Goal: Transaction & Acquisition: Purchase product/service

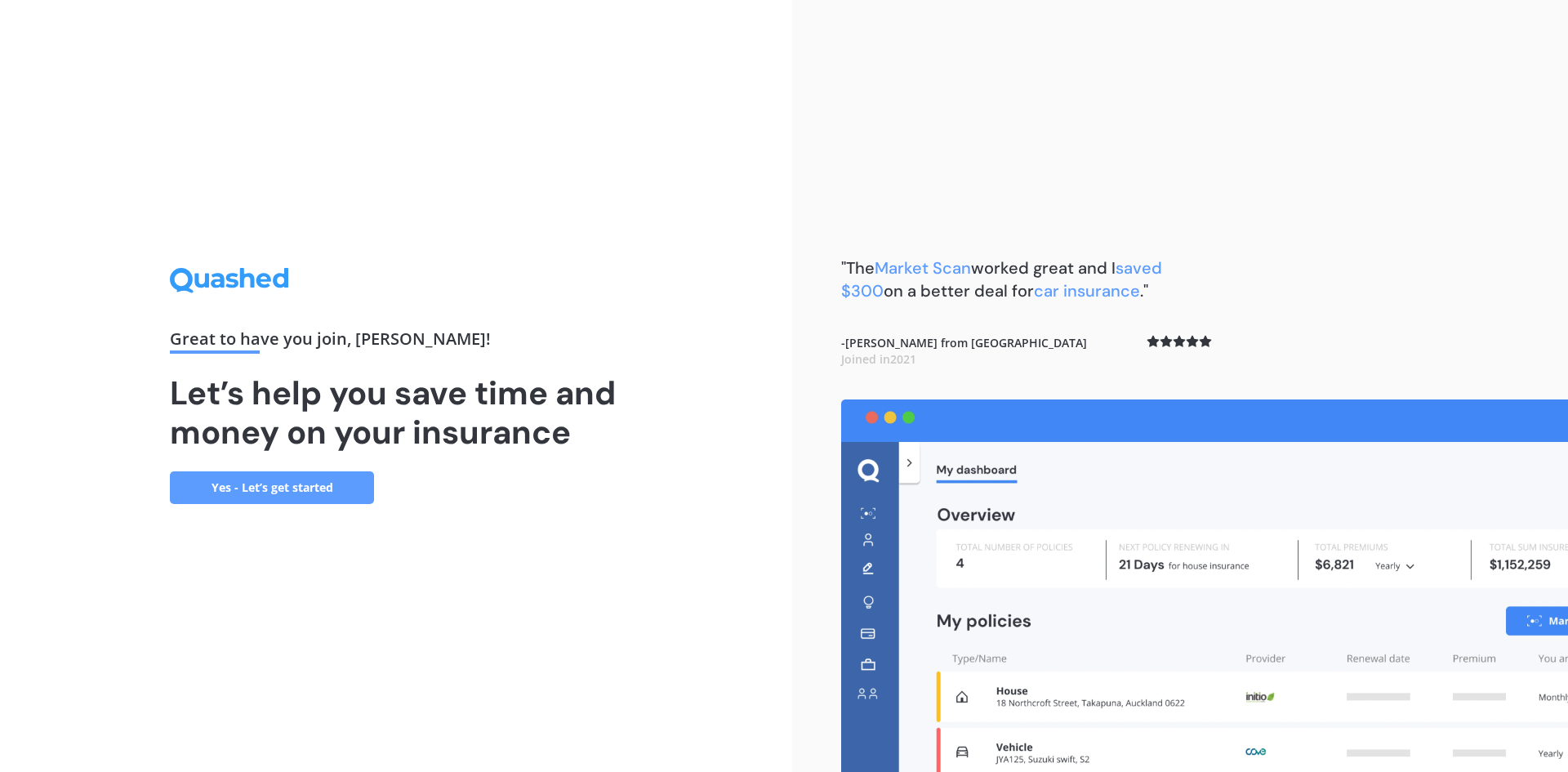
click at [305, 483] on link "Yes - Let’s get started" at bounding box center [271, 487] width 204 height 33
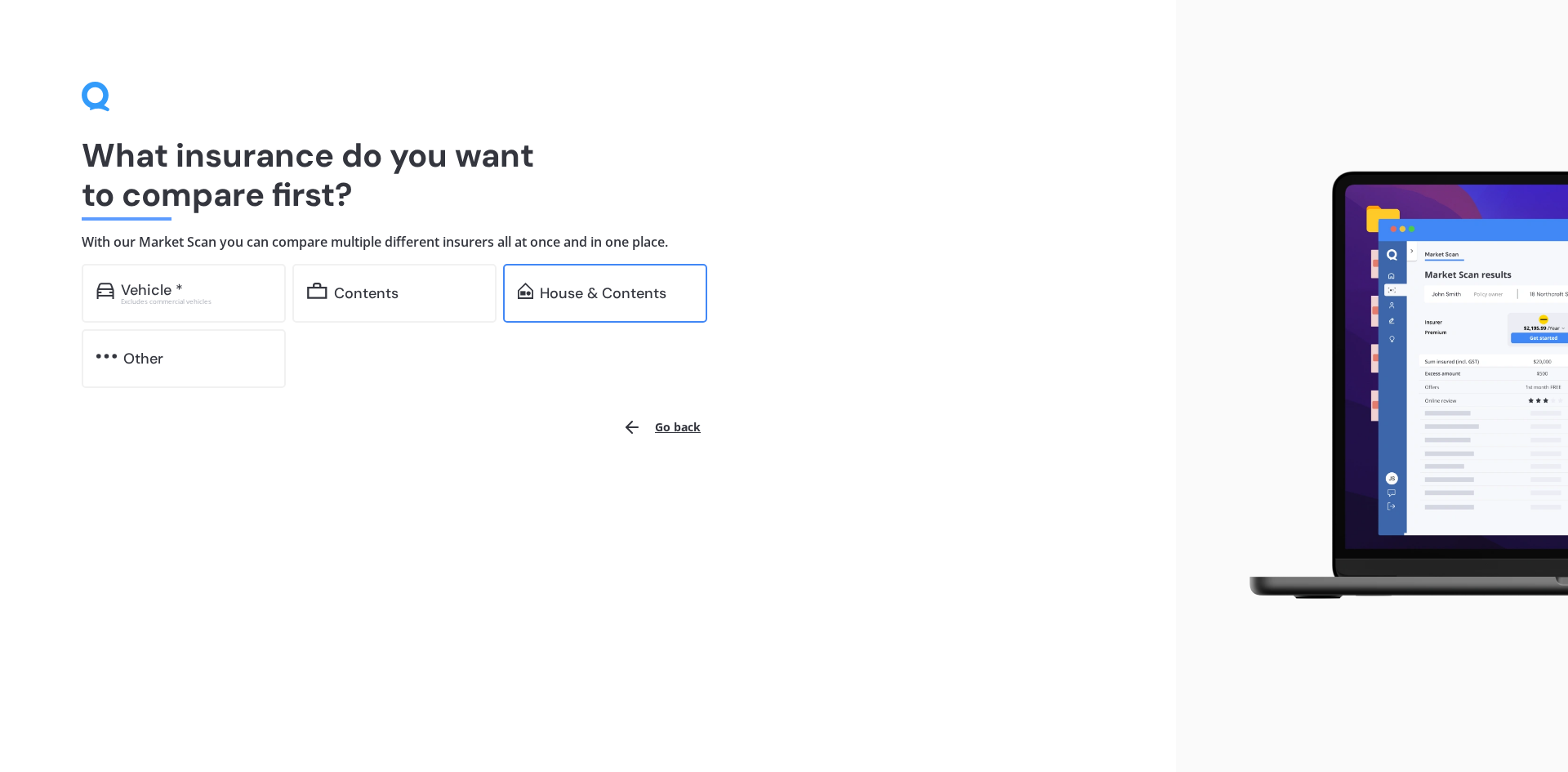
click at [591, 293] on div "House & Contents" at bounding box center [603, 293] width 126 height 16
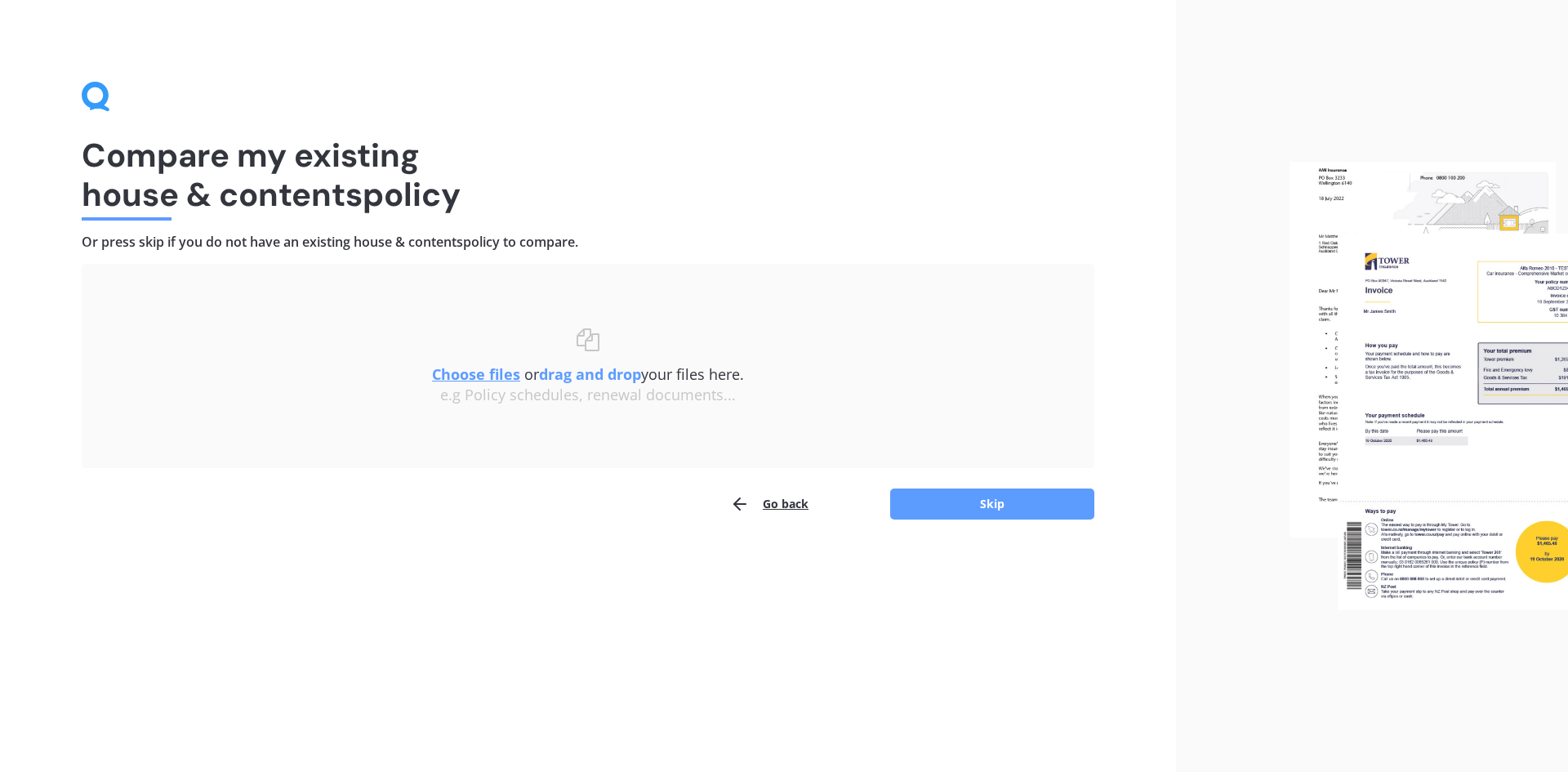
click at [474, 372] on u "Choose files" at bounding box center [477, 374] width 89 height 20
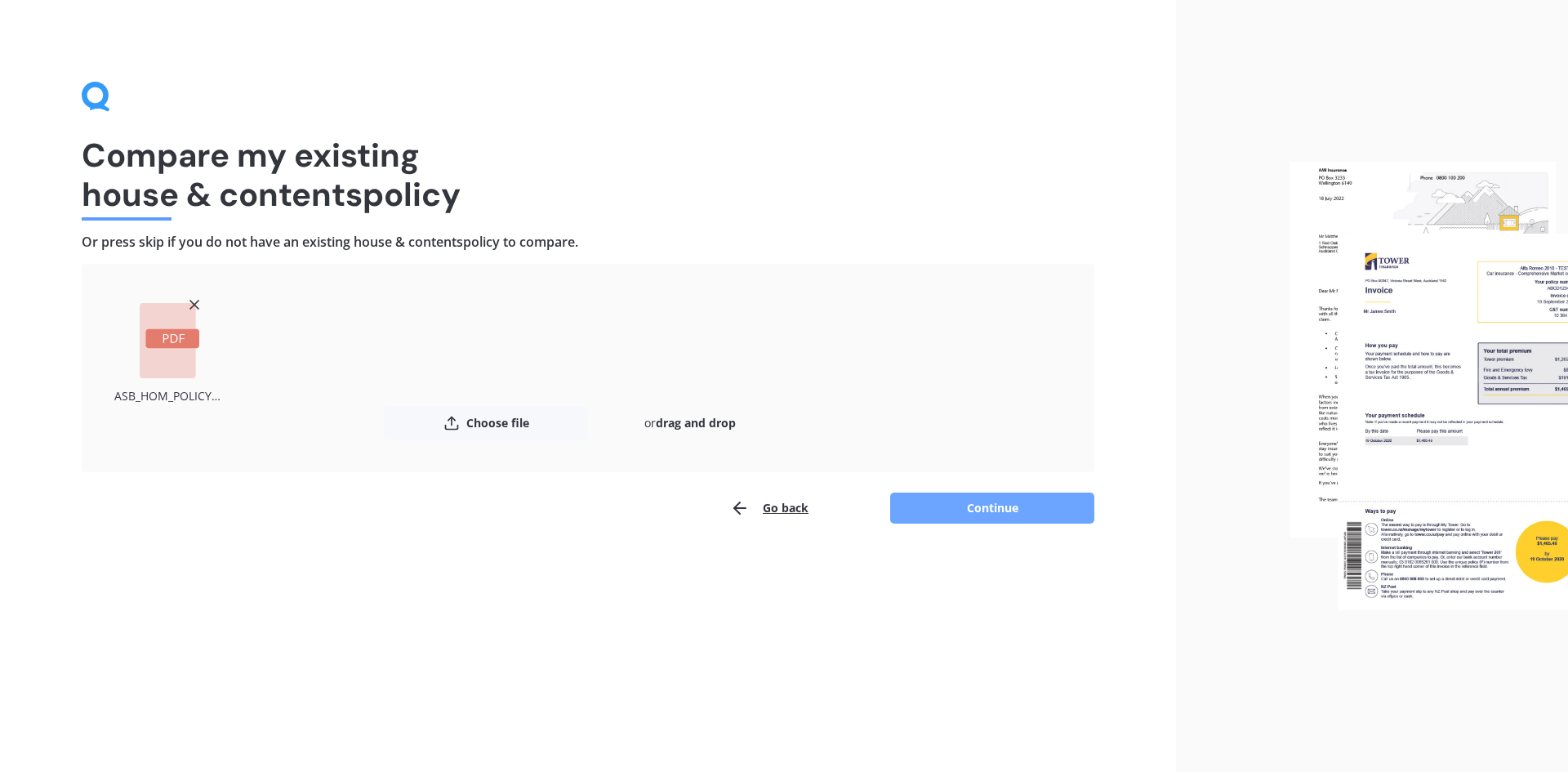
click at [989, 511] on button "Continue" at bounding box center [992, 507] width 204 height 31
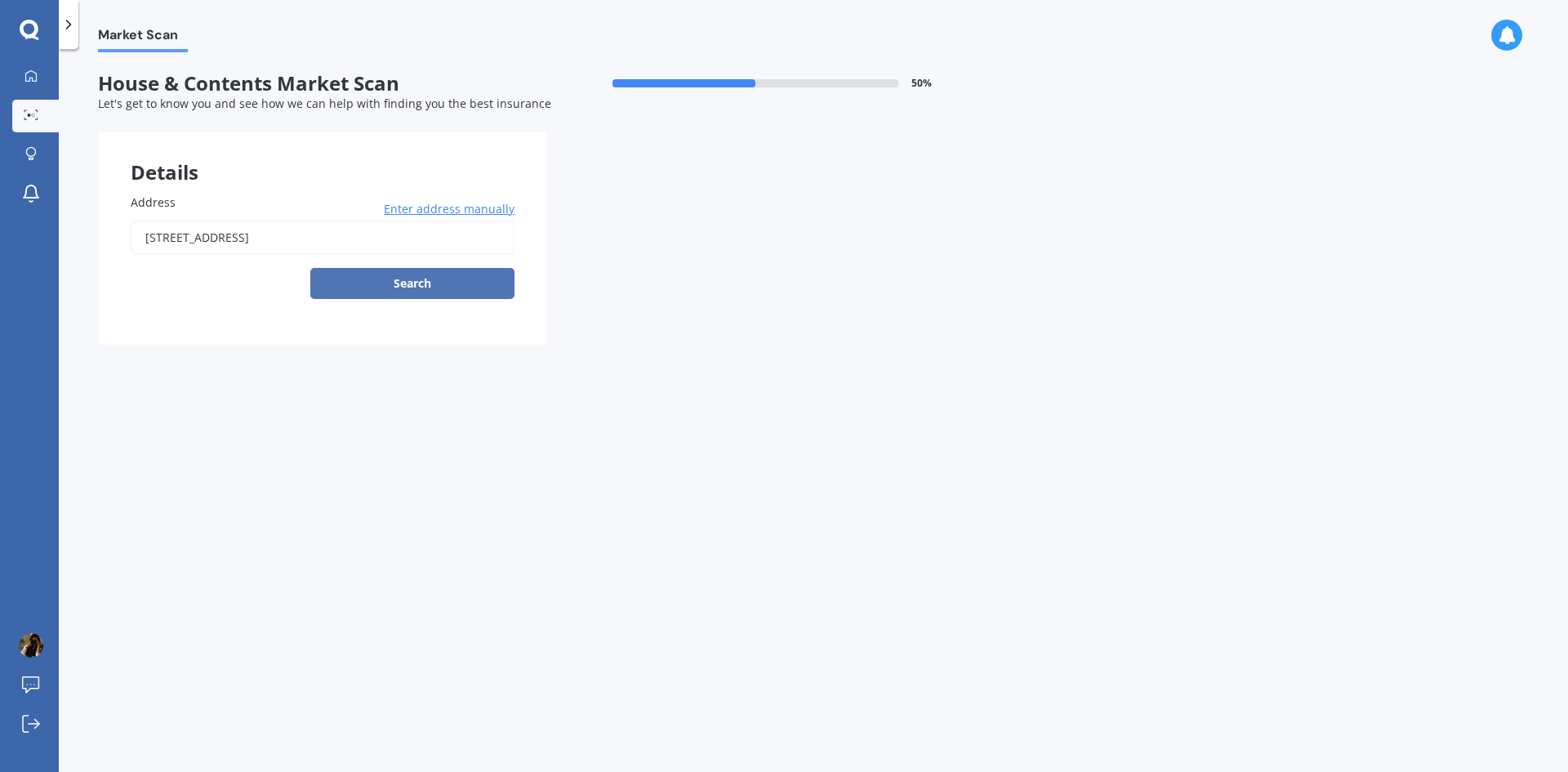
click at [440, 286] on button "Search" at bounding box center [412, 282] width 204 height 31
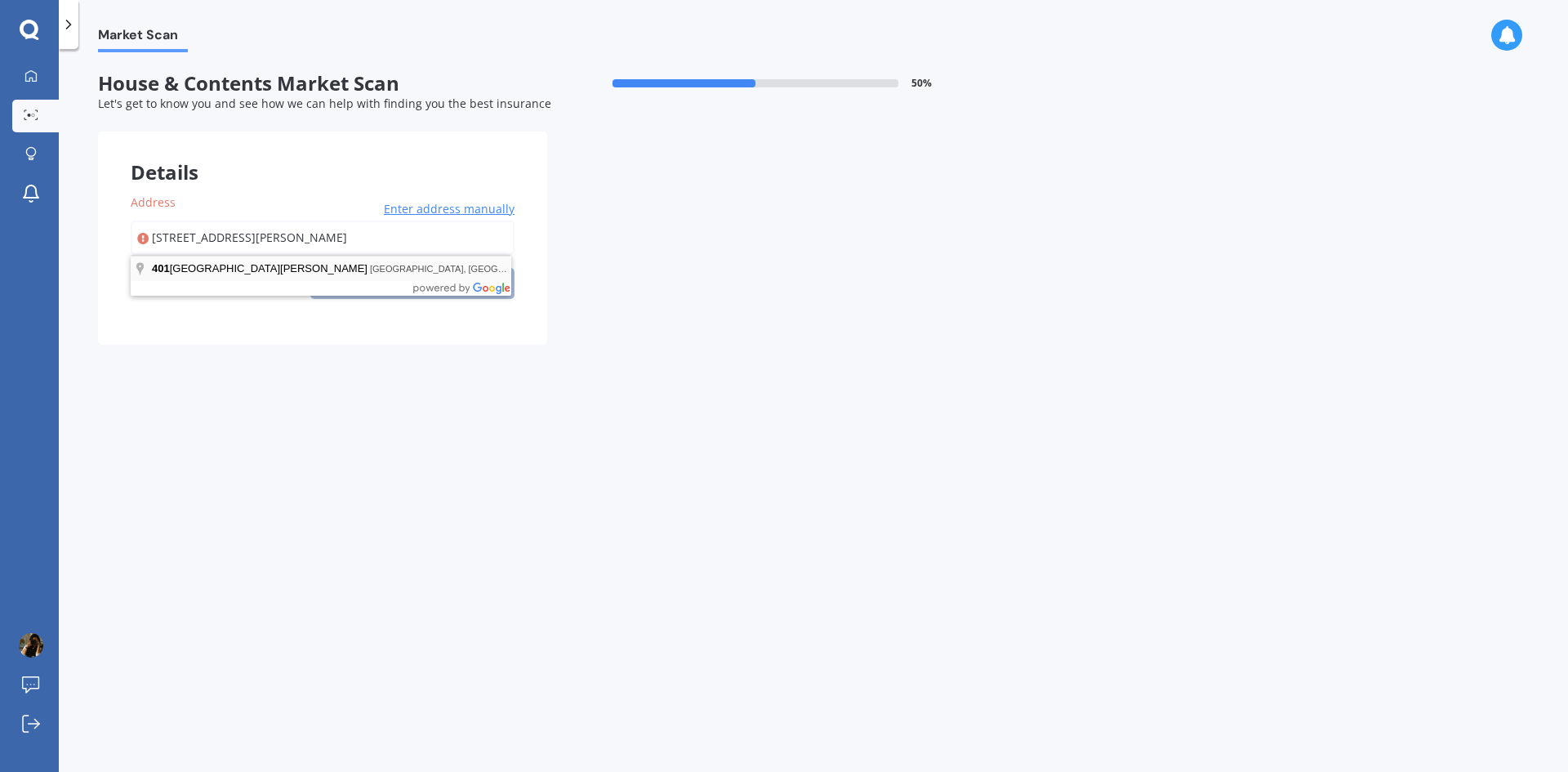
type input "401 Port Albert Road, Wellsford 0972"
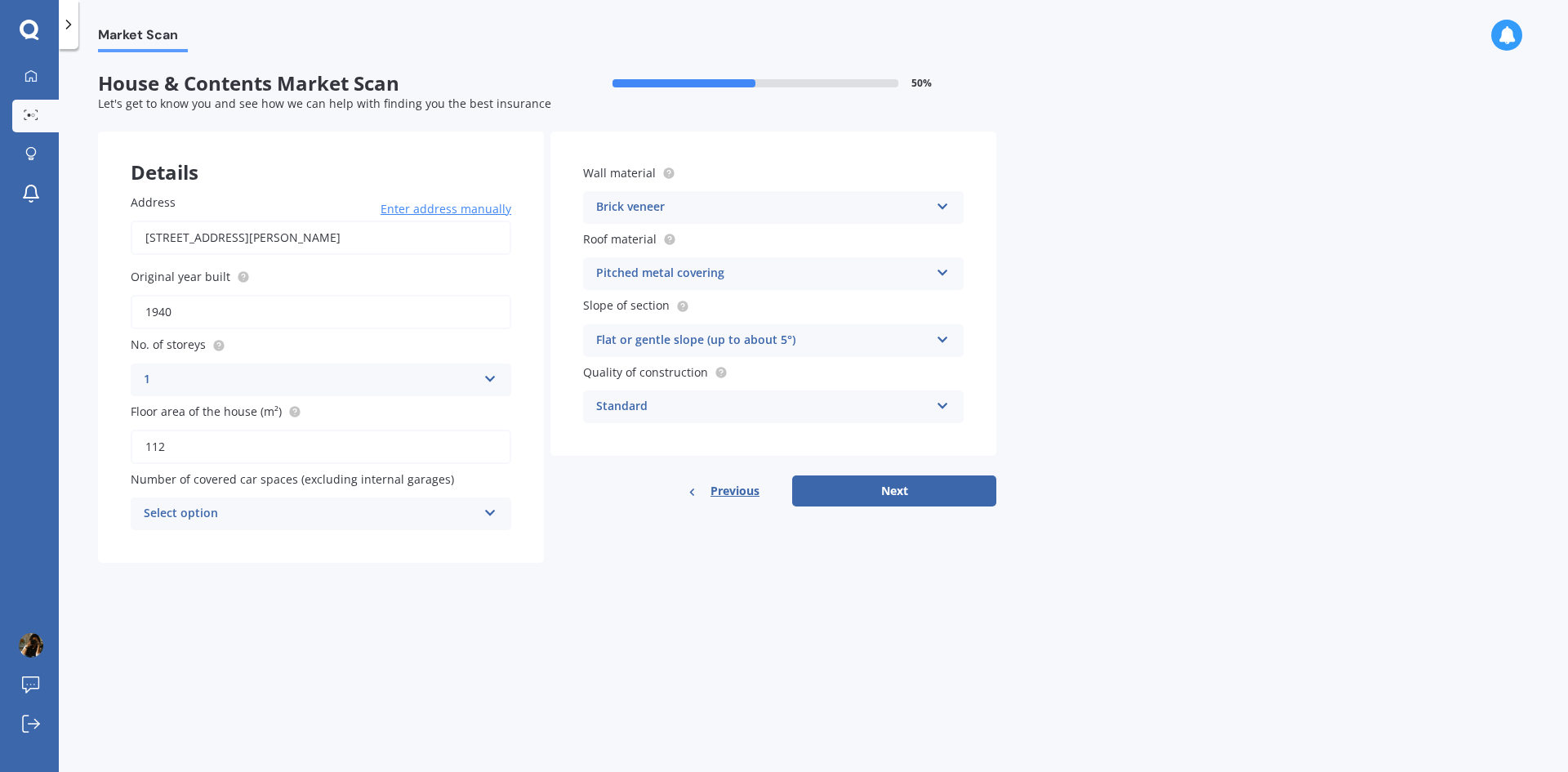
click at [942, 206] on icon at bounding box center [943, 203] width 14 height 11
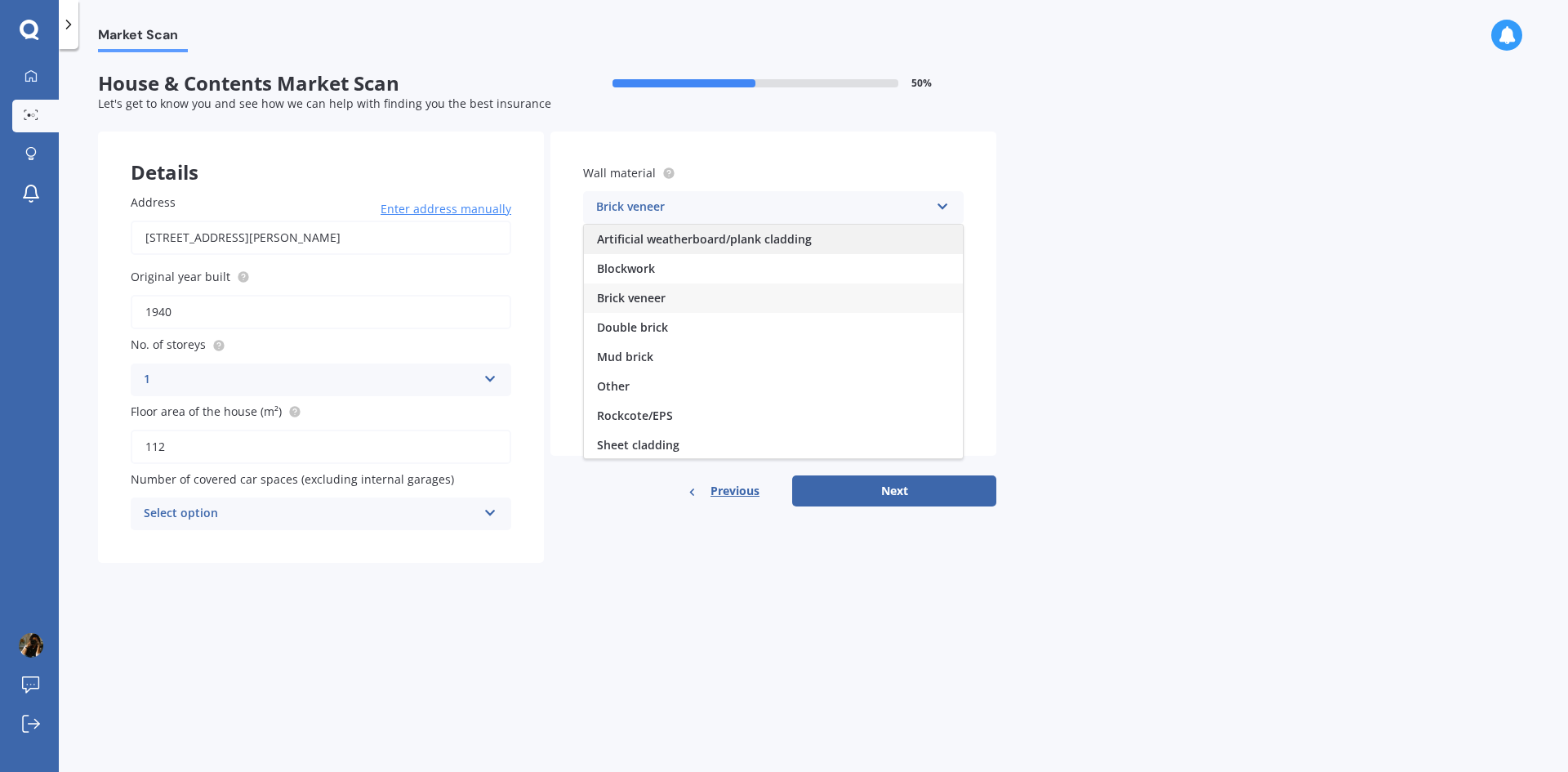
click at [717, 239] on span "Artificial weatherboard/plank cladding" at bounding box center [704, 238] width 215 height 15
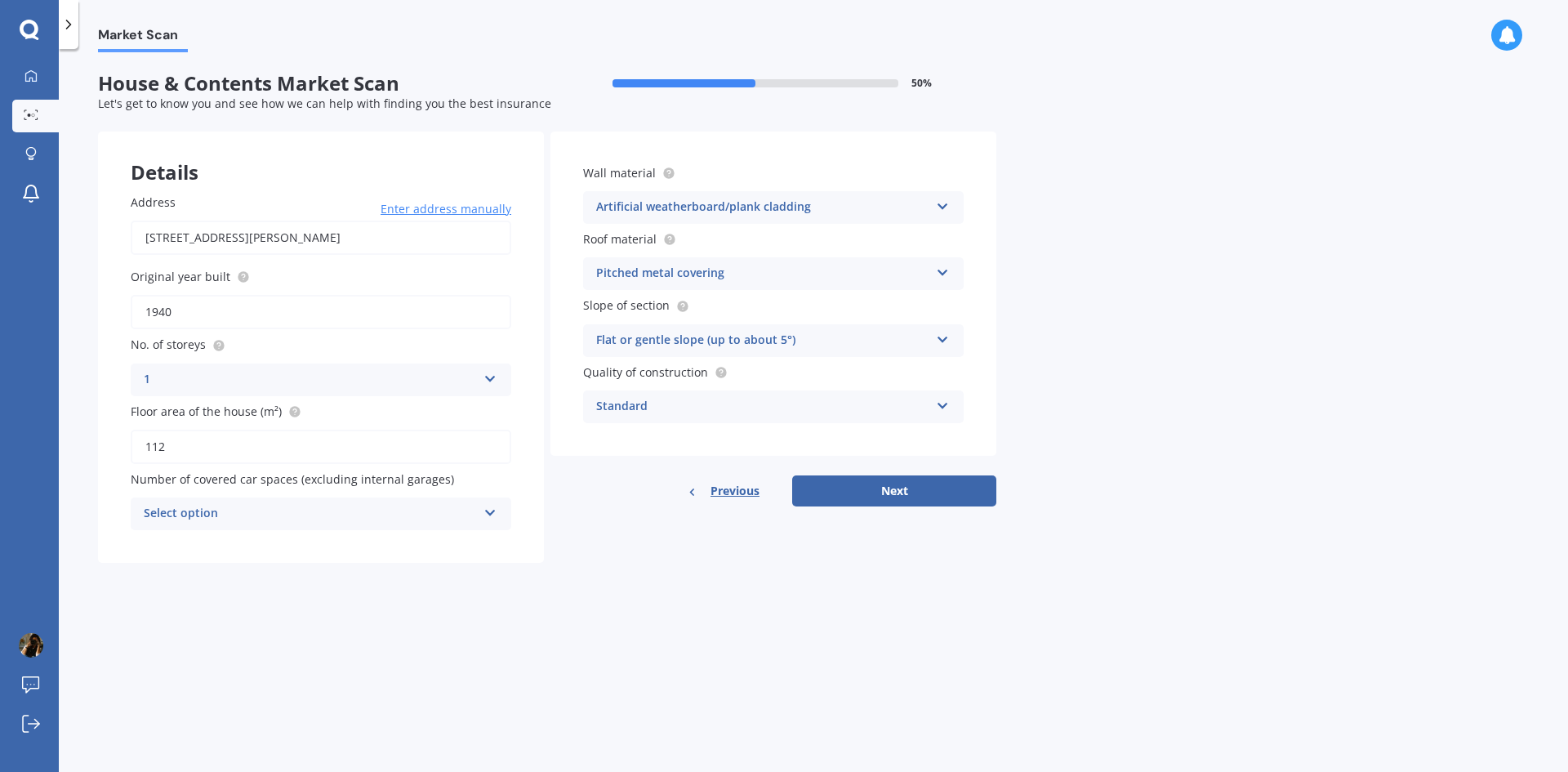
click at [945, 275] on icon at bounding box center [943, 269] width 14 height 11
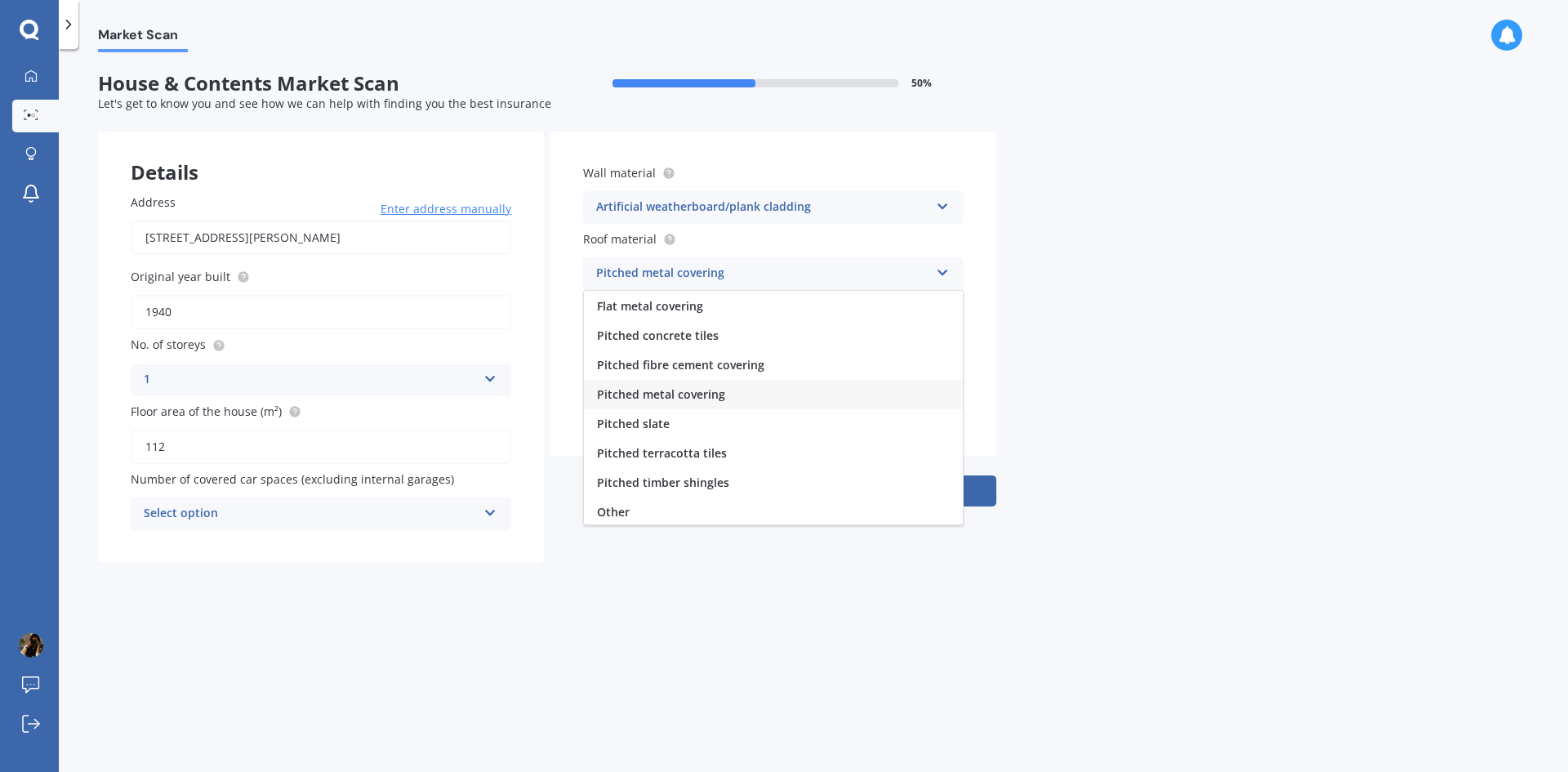
scroll to position [25, 0]
click at [703, 422] on span "Pitched metal covering" at bounding box center [661, 426] width 128 height 15
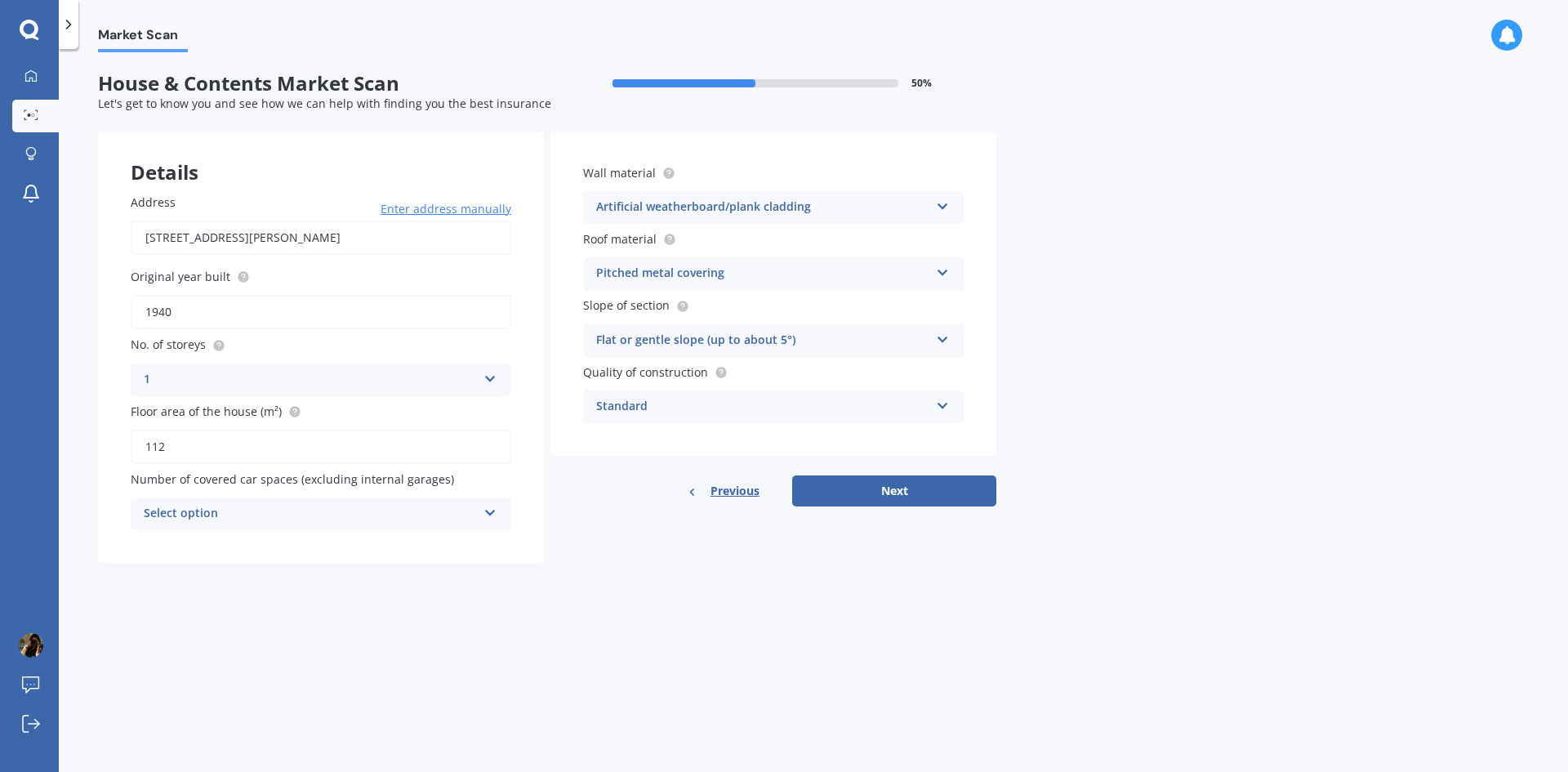
click at [943, 334] on icon at bounding box center [943, 336] width 14 height 11
click at [832, 369] on div "Flat or gentle slope (up to about 5°)" at bounding box center [773, 372] width 379 height 29
click at [945, 335] on icon at bounding box center [943, 336] width 14 height 11
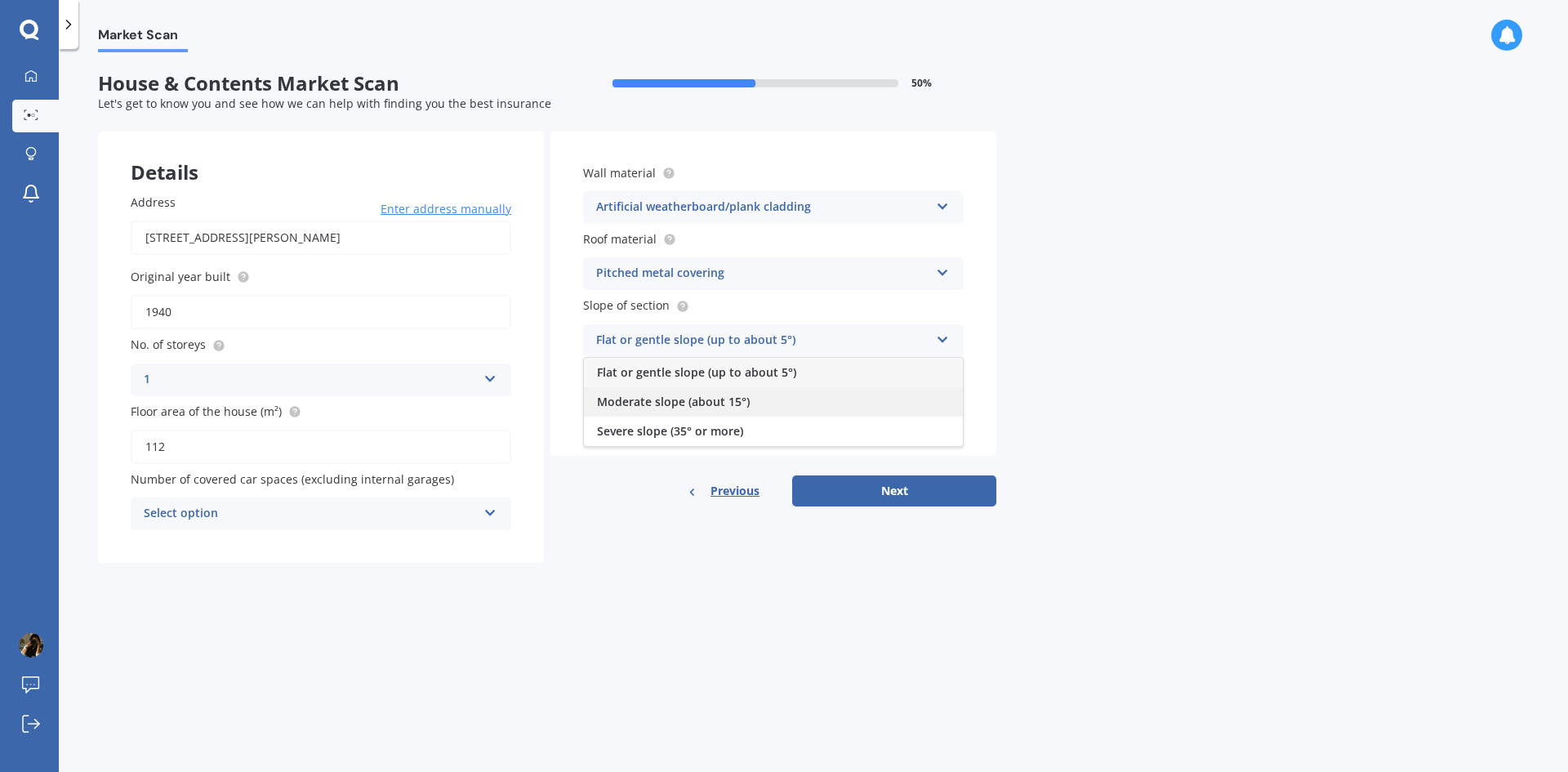
click at [812, 400] on div "Moderate slope (about 15°)" at bounding box center [773, 401] width 379 height 29
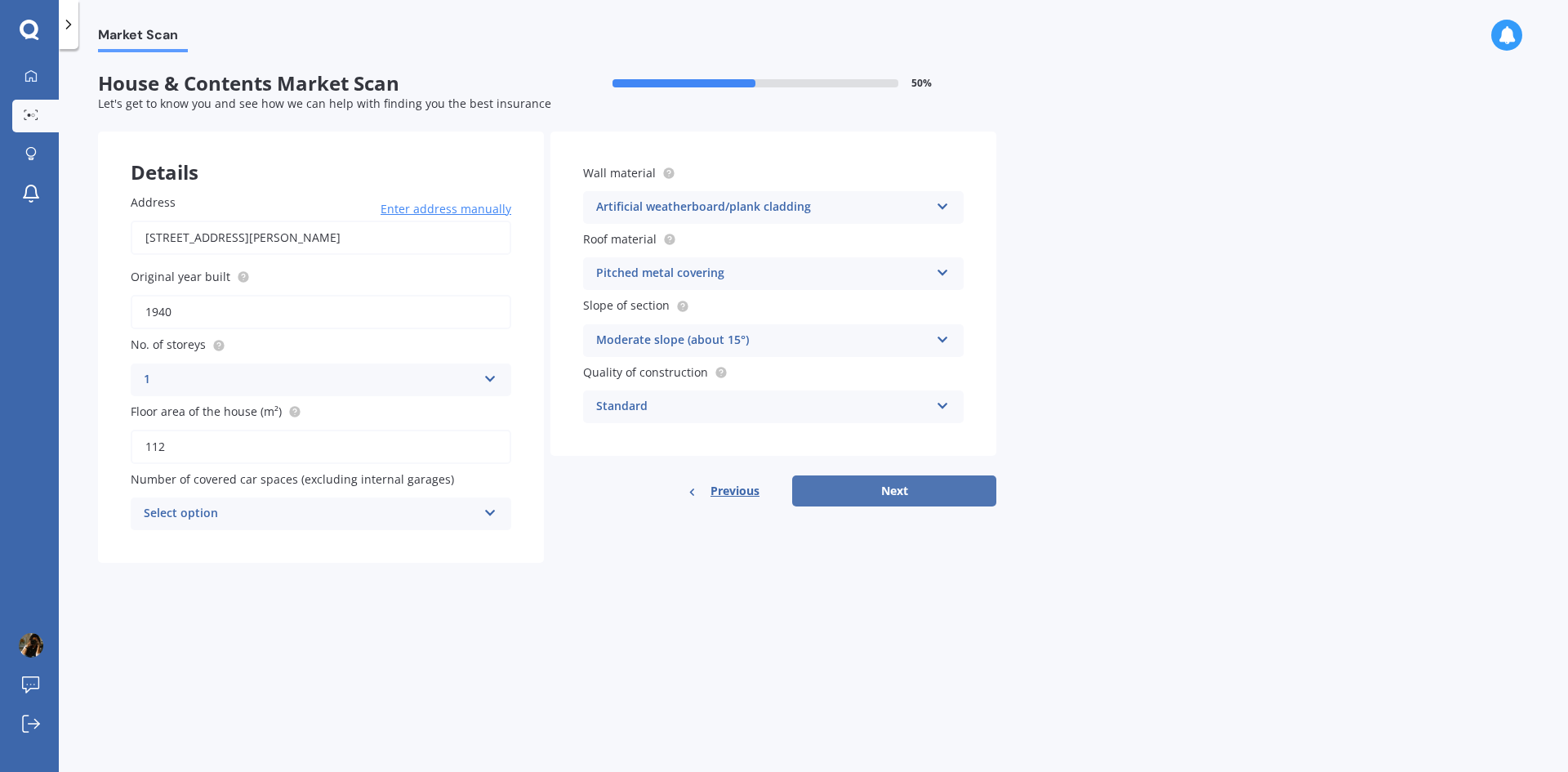
click at [913, 483] on button "Next" at bounding box center [894, 491] width 204 height 31
click at [489, 512] on icon at bounding box center [490, 510] width 14 height 11
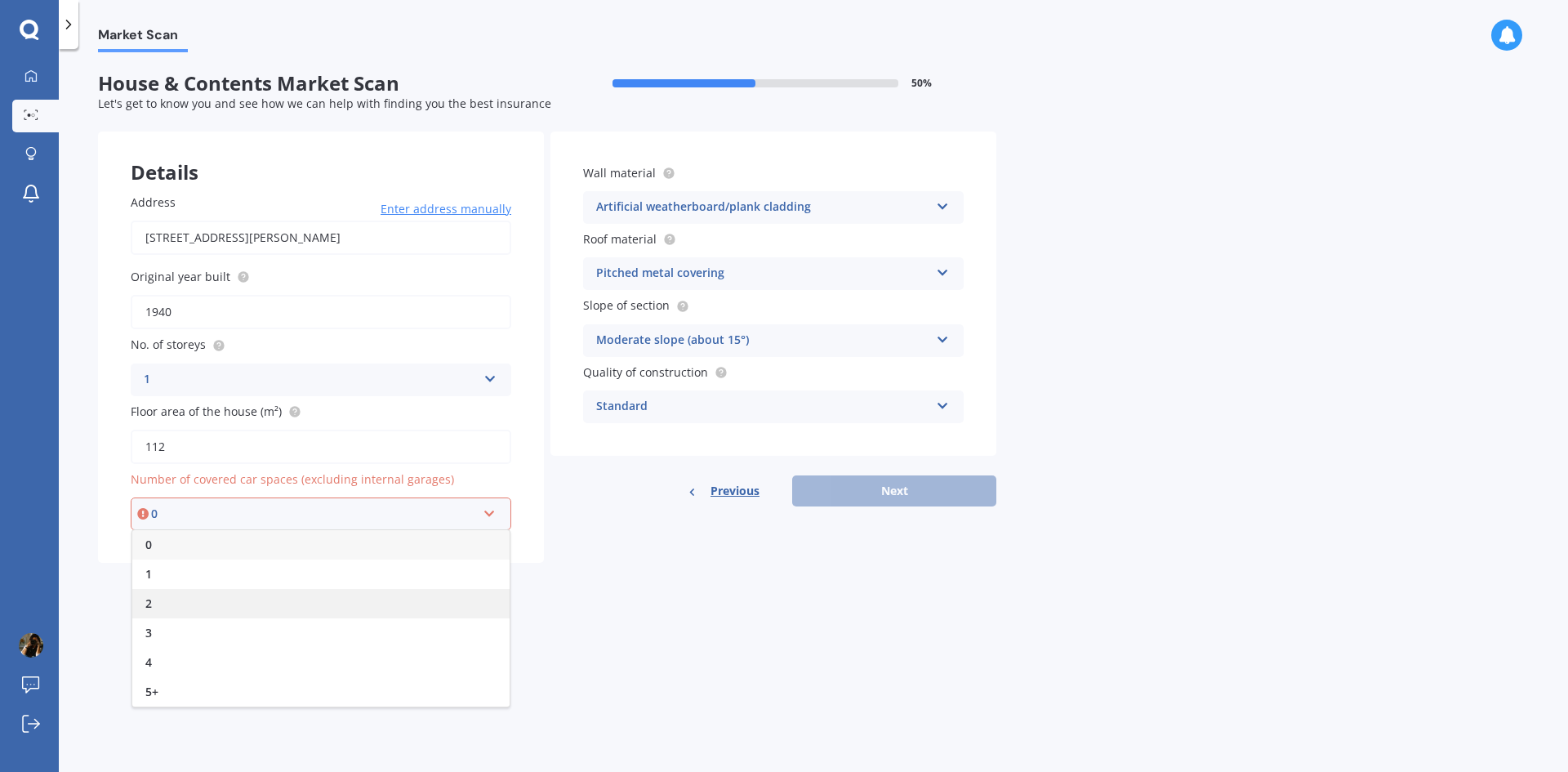
click at [212, 602] on div "2" at bounding box center [320, 603] width 378 height 29
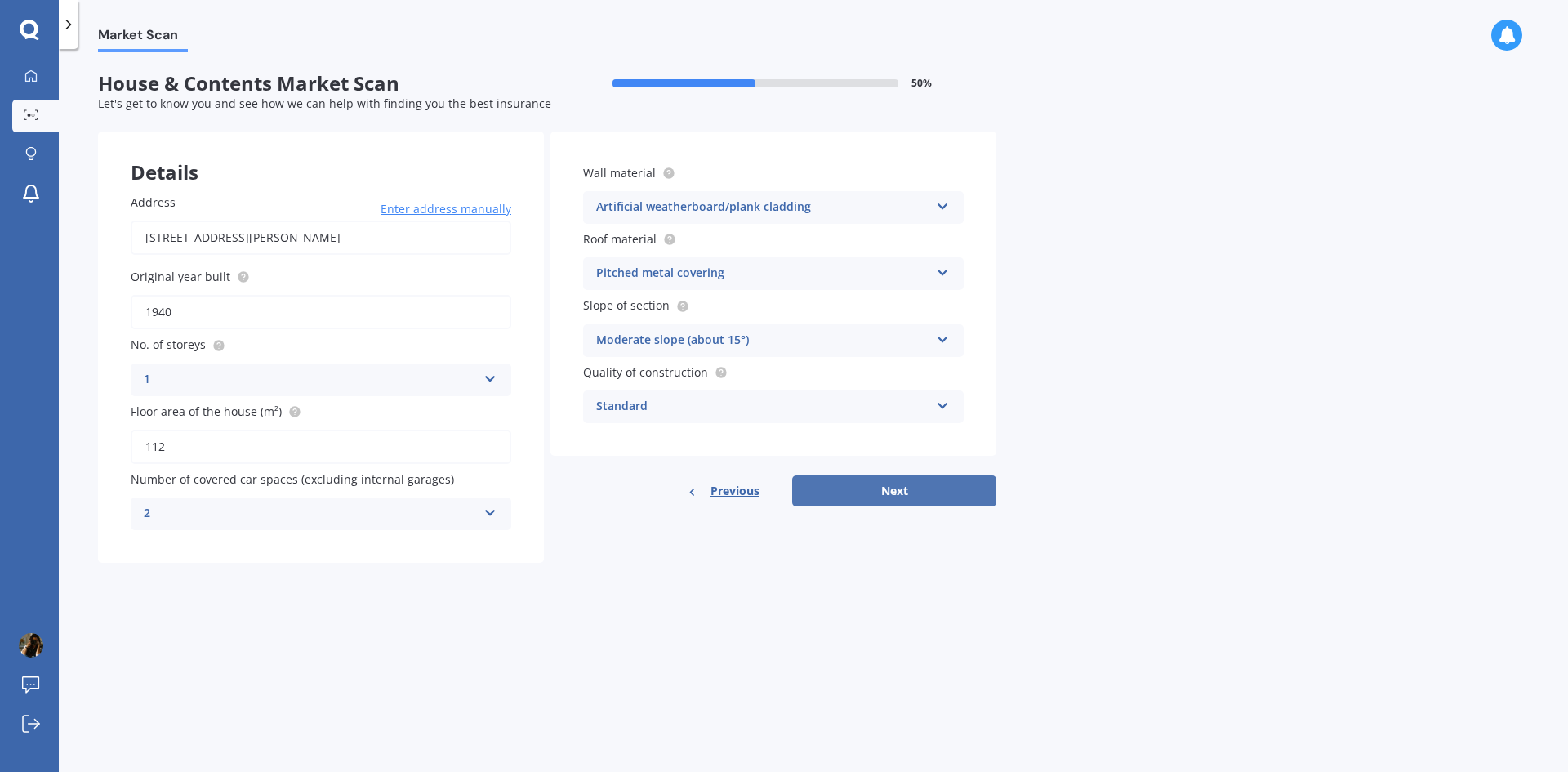
click at [918, 483] on button "Next" at bounding box center [894, 491] width 204 height 31
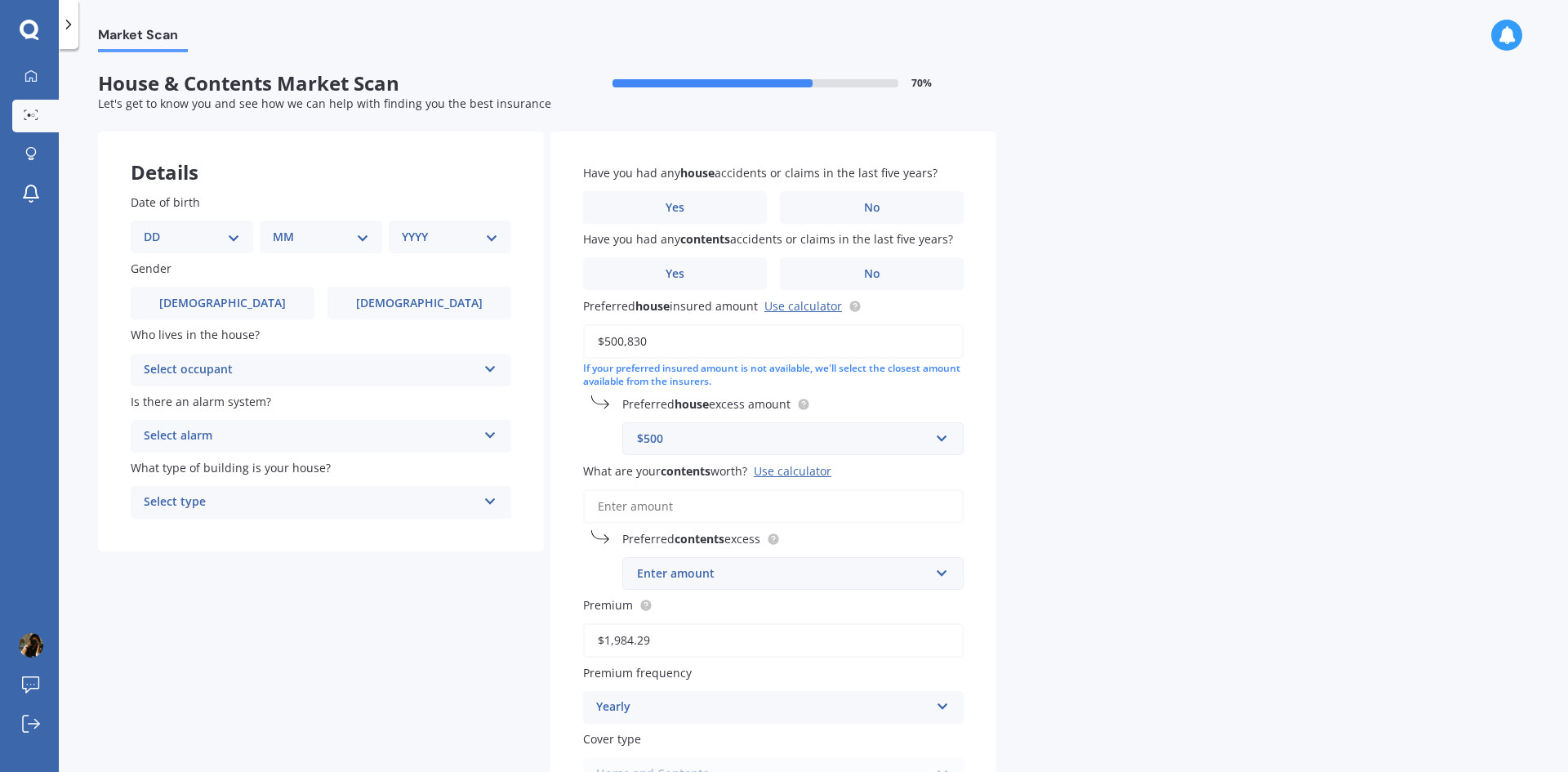
click at [237, 236] on select "DD 01 02 03 04 05 06 07 08 09 10 11 12 13 14 15 16 17 18 19 20 21 22 23 24 25 2…" at bounding box center [192, 236] width 96 height 18
click at [175, 239] on select "DD 01 02 03 04 05 06 07 08 09 10 11 12 13 14 15 16 17 18 19 20 21 22 23 24 25 2…" at bounding box center [192, 236] width 96 height 18
select select "25"
click at [157, 228] on select "DD 01 02 03 04 05 06 07 08 09 10 11 12 13 14 15 16 17 18 19 20 21 22 23 24 25 2…" at bounding box center [192, 236] width 96 height 18
click at [362, 237] on select "MM 01 02 03 04 05 06 07 08 09 10 11 12" at bounding box center [324, 236] width 89 height 18
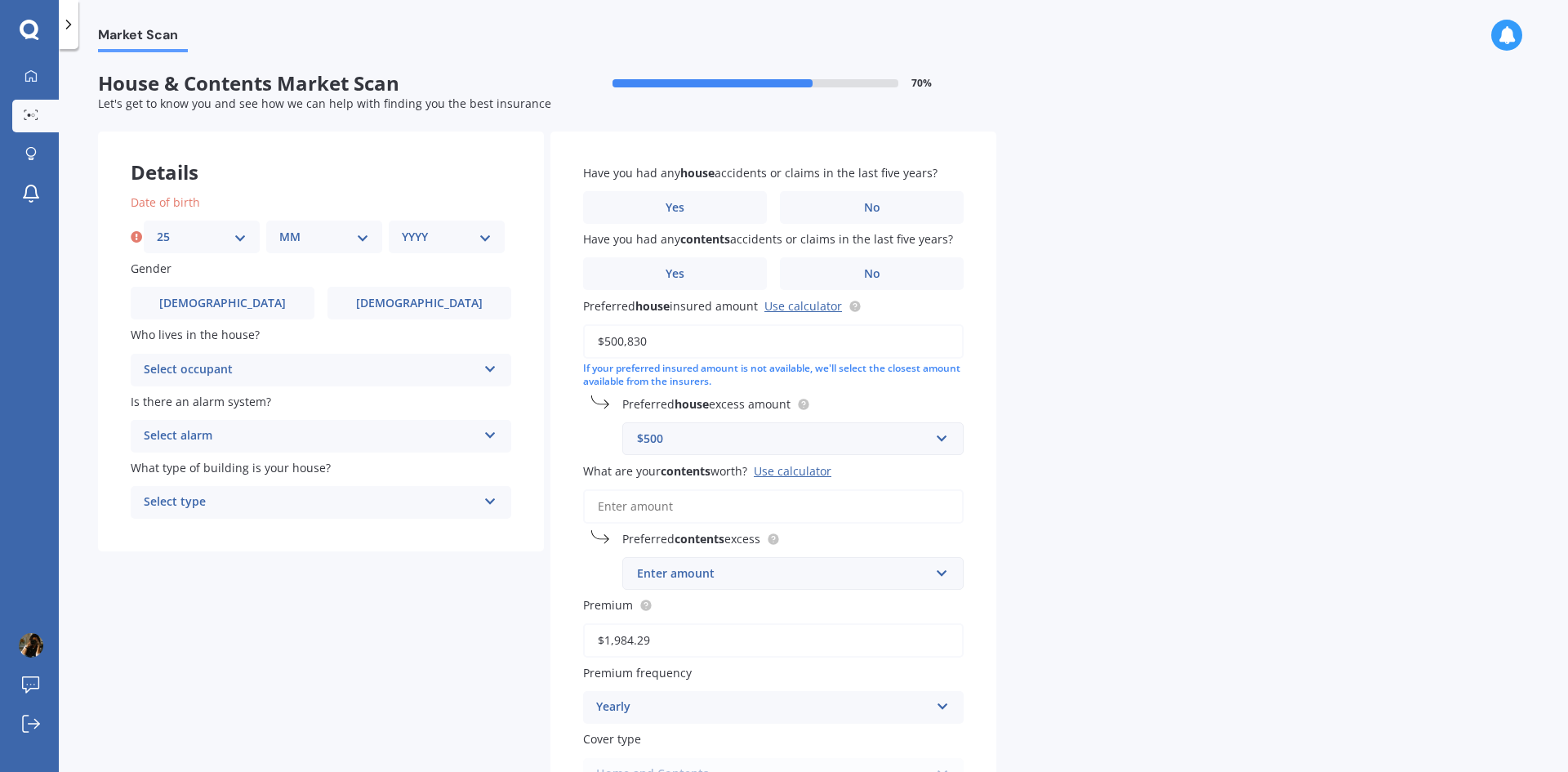
select select "02"
click at [280, 228] on select "MM 01 02 03 04 05 06 07 08 09 10 11 12" at bounding box center [324, 236] width 89 height 18
click at [471, 233] on select "YYYY 2009 2008 2007 2006 2005 2004 2003 2002 2001 2000 1999 1998 1997 1996 1995…" at bounding box center [446, 236] width 89 height 18
select select "1962"
click at [402, 228] on select "YYYY 2009 2008 2007 2006 2005 2004 2003 2002 2001 2000 1999 1998 1997 1996 1995…" at bounding box center [446, 236] width 89 height 18
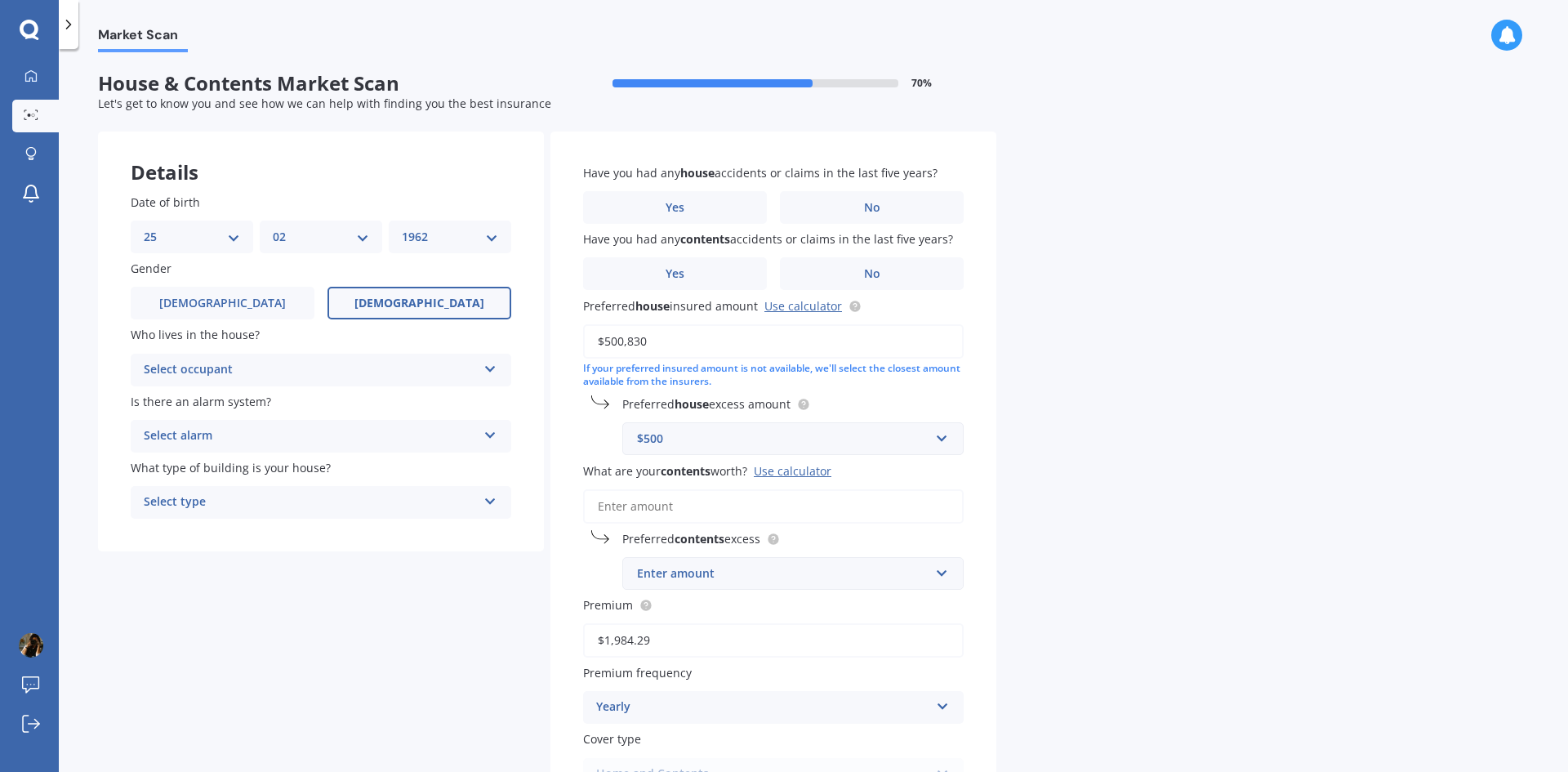
click at [459, 292] on label "Female" at bounding box center [419, 302] width 184 height 33
click at [0, 0] on input "Female" at bounding box center [0, 0] width 0 height 0
click at [490, 363] on icon at bounding box center [490, 365] width 14 height 11
click at [299, 391] on div "Owner" at bounding box center [321, 401] width 379 height 29
click at [491, 432] on icon at bounding box center [490, 432] width 14 height 11
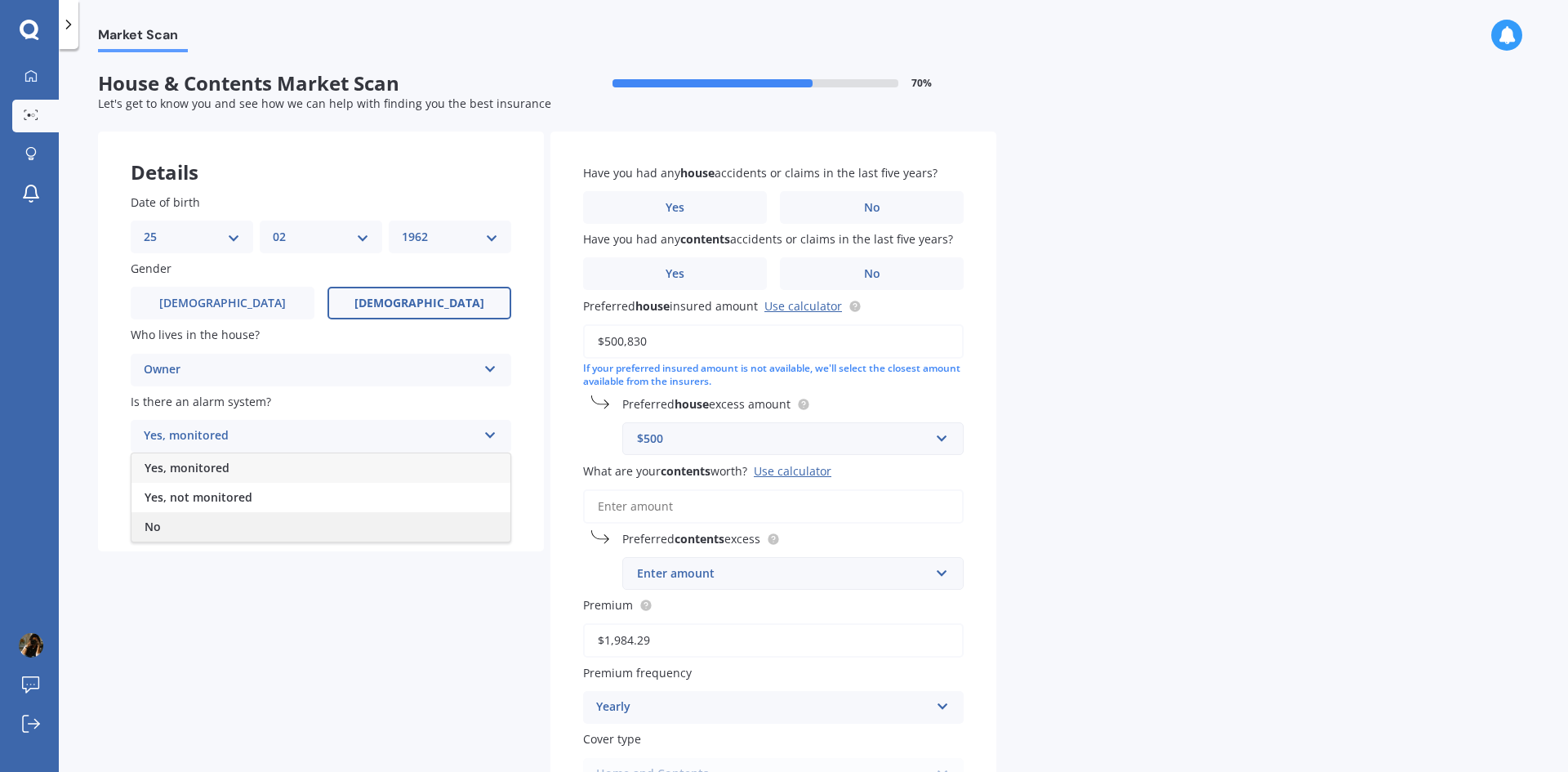
click at [400, 520] on div "No" at bounding box center [321, 526] width 379 height 29
click at [492, 438] on icon at bounding box center [490, 432] width 14 height 11
click at [489, 501] on icon at bounding box center [490, 498] width 14 height 11
click at [423, 526] on div "Freestanding" at bounding box center [321, 534] width 379 height 29
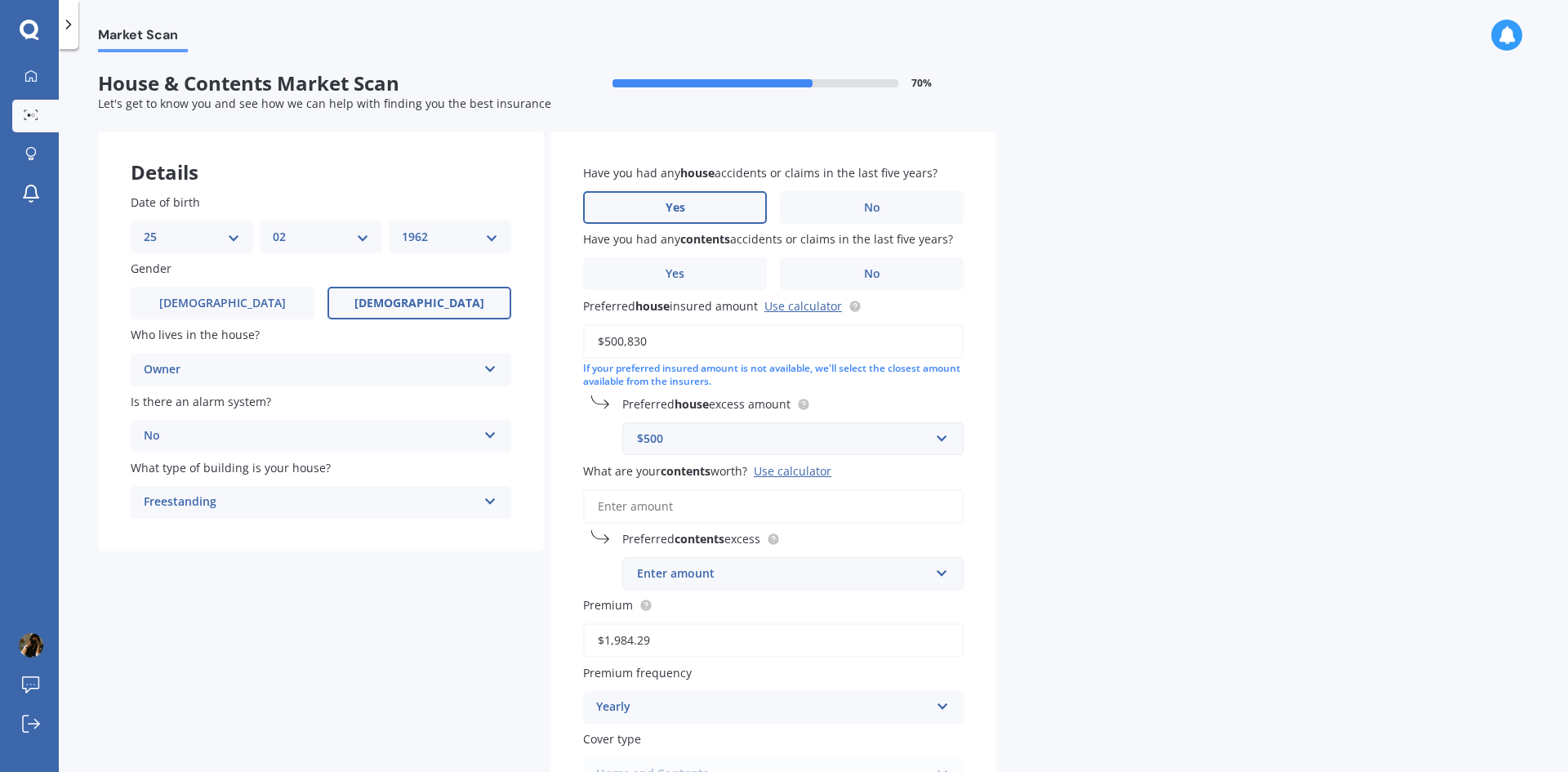
click at [721, 201] on label "Yes" at bounding box center [674, 207] width 184 height 33
click at [0, 0] on input "Yes" at bounding box center [0, 0] width 0 height 0
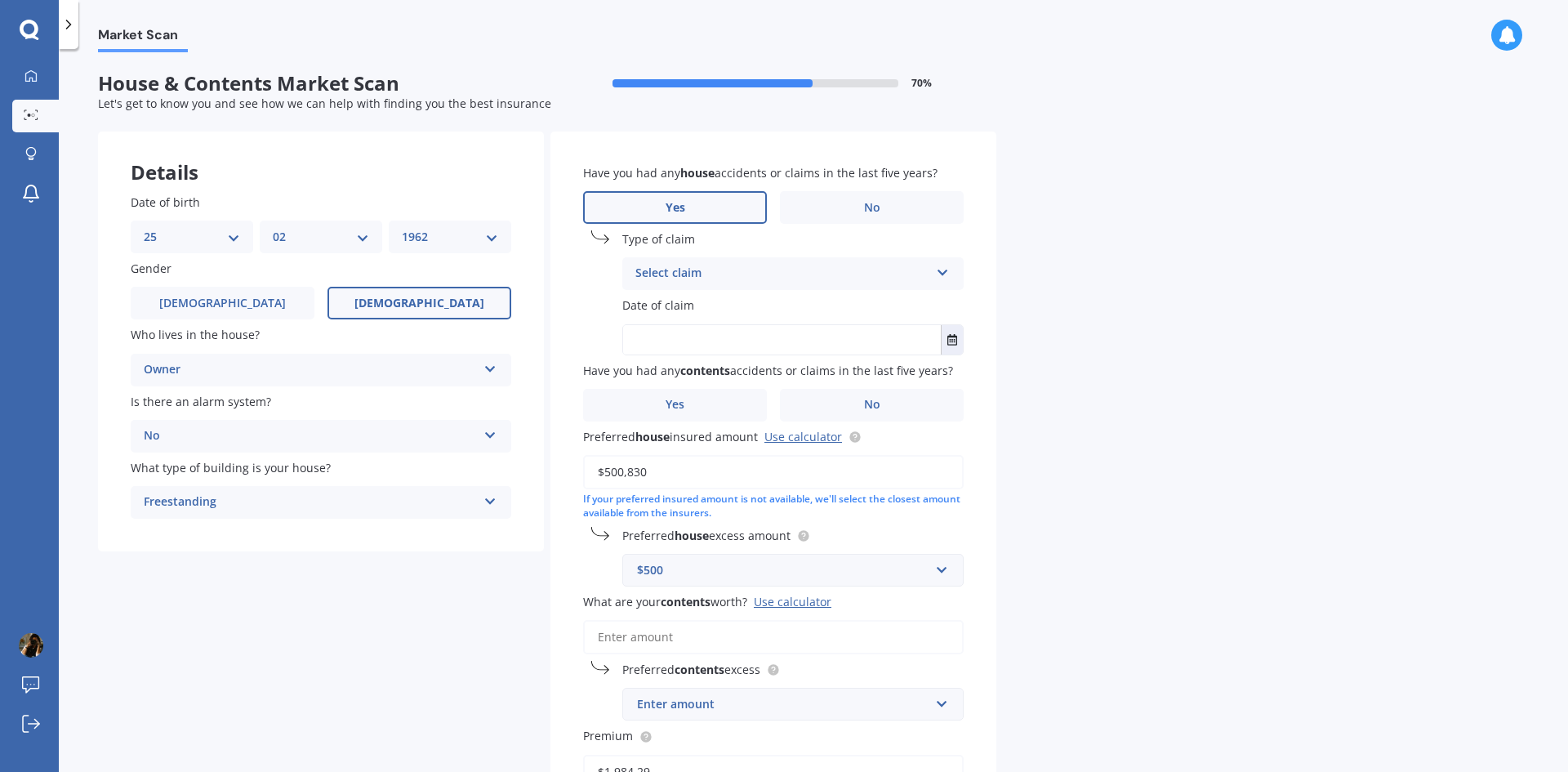
click at [935, 271] on div "Select claim Accidental damage Broken glass Burglary or theft Earthquake Fire F…" at bounding box center [793, 273] width 342 height 33
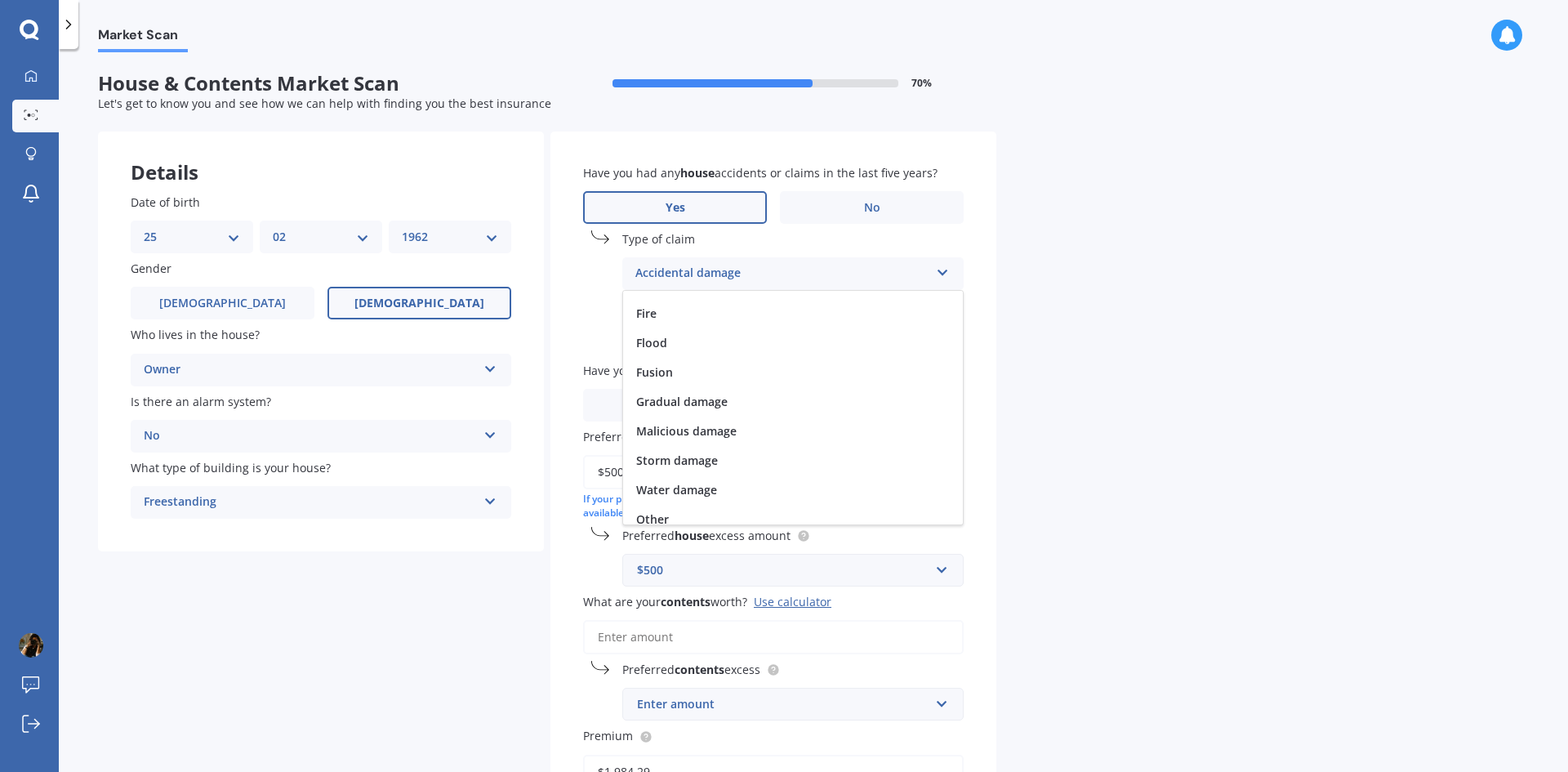
scroll to position [120, 0]
click at [790, 476] on div "Water damage" at bounding box center [793, 479] width 340 height 29
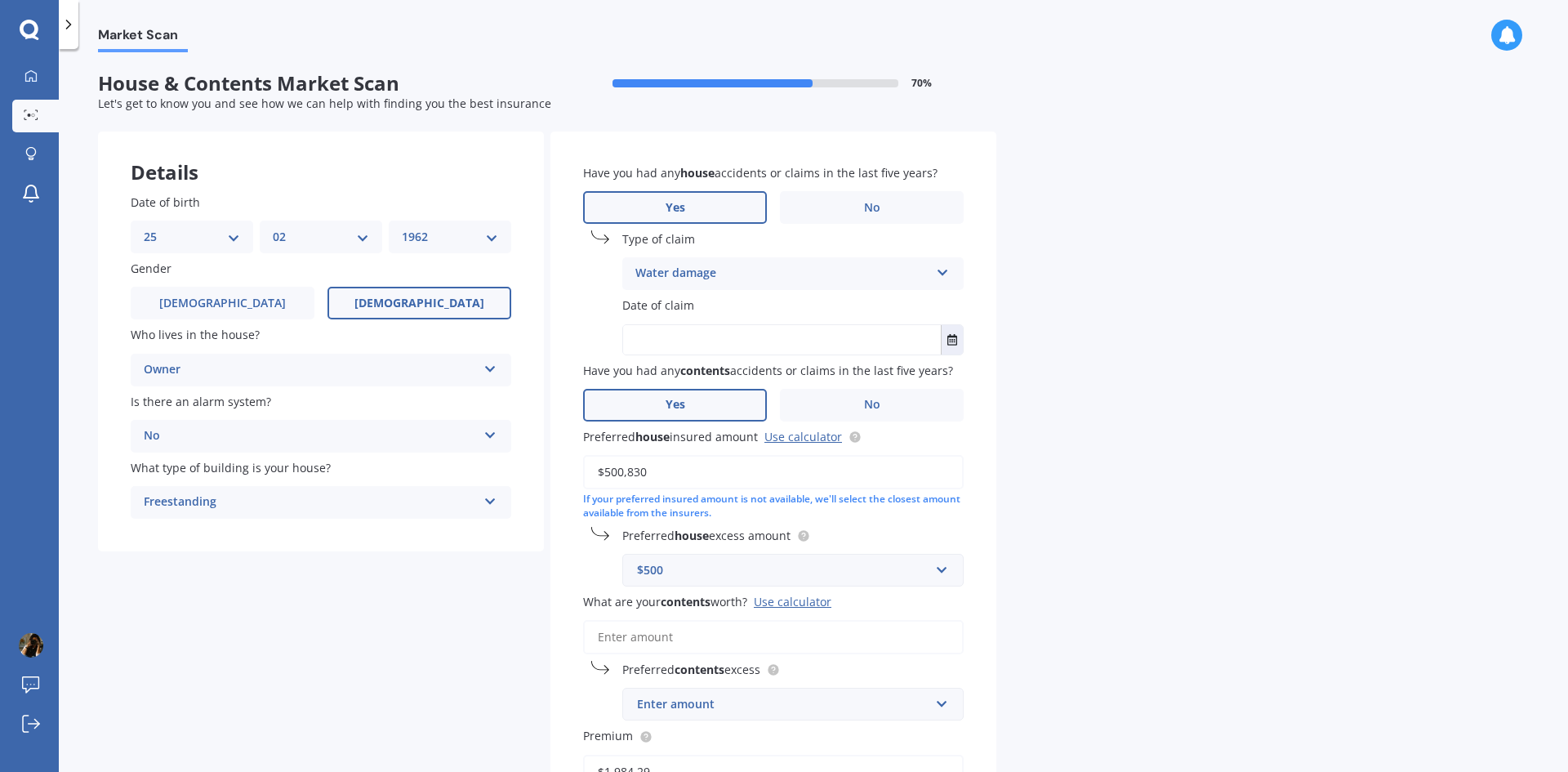
click at [712, 397] on label "Yes" at bounding box center [674, 405] width 184 height 33
click at [0, 0] on input "Yes" at bounding box center [0, 0] width 0 height 0
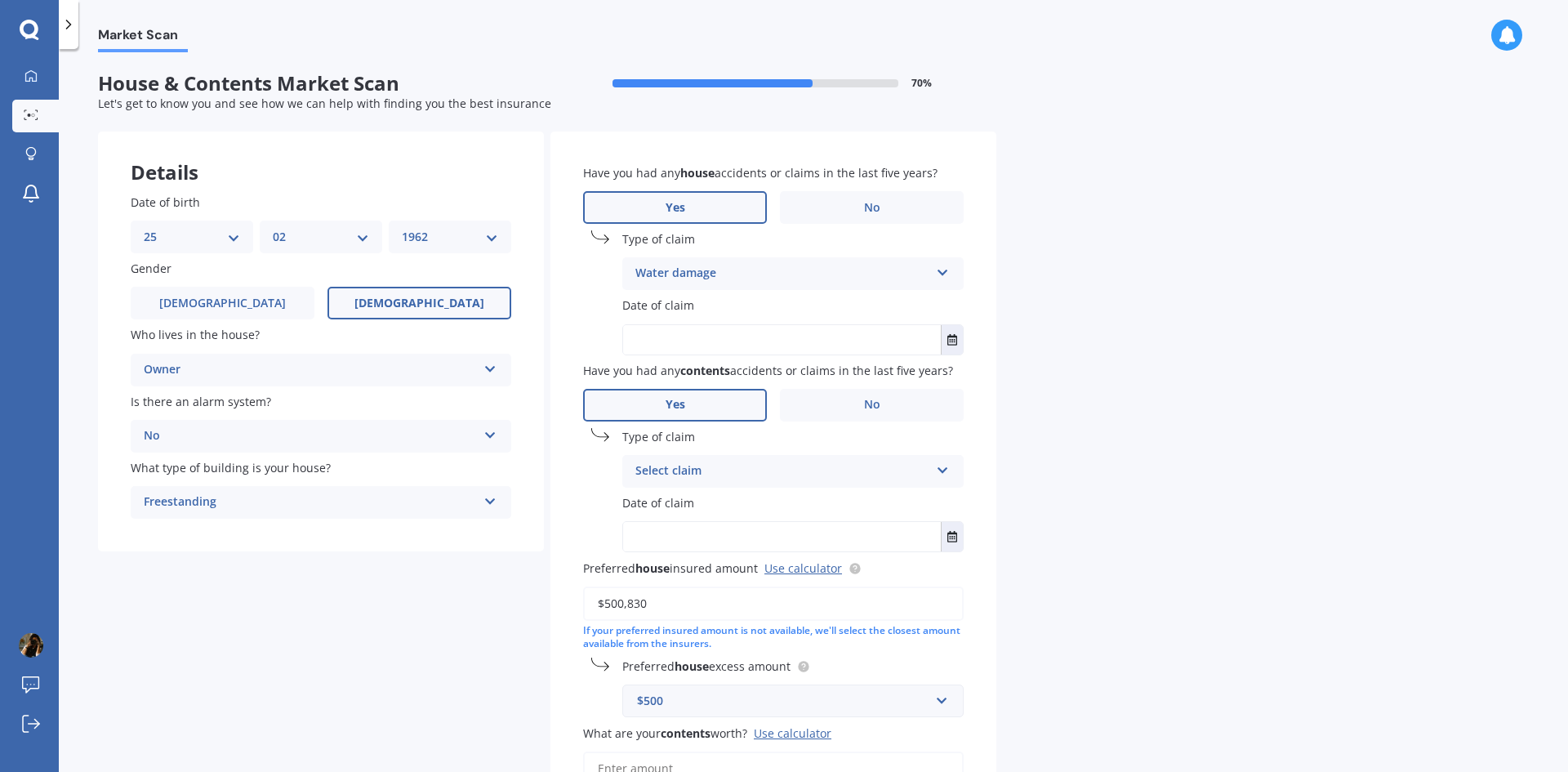
click at [947, 465] on icon at bounding box center [943, 467] width 14 height 11
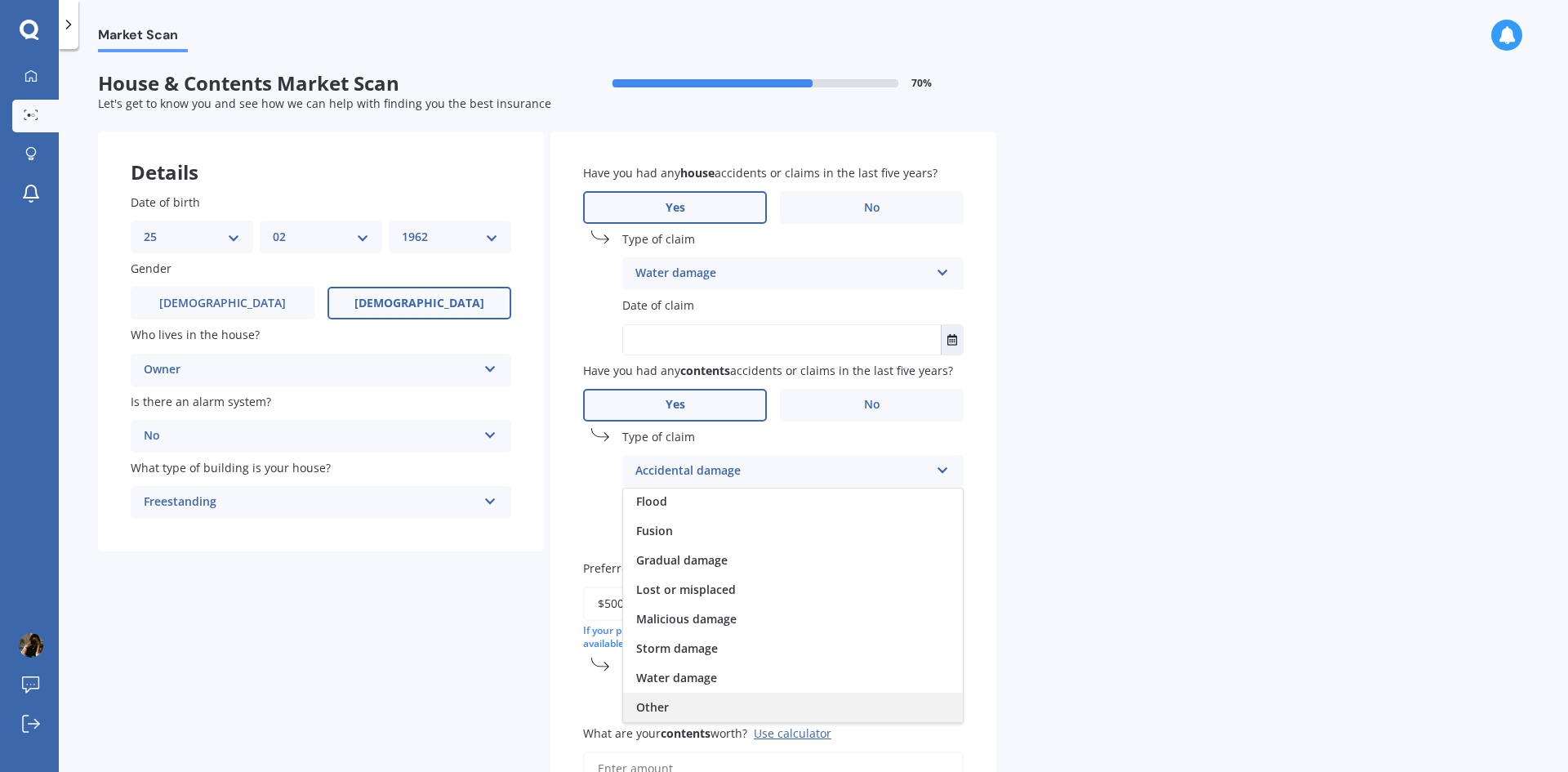
click at [761, 704] on div "Other" at bounding box center [793, 706] width 340 height 29
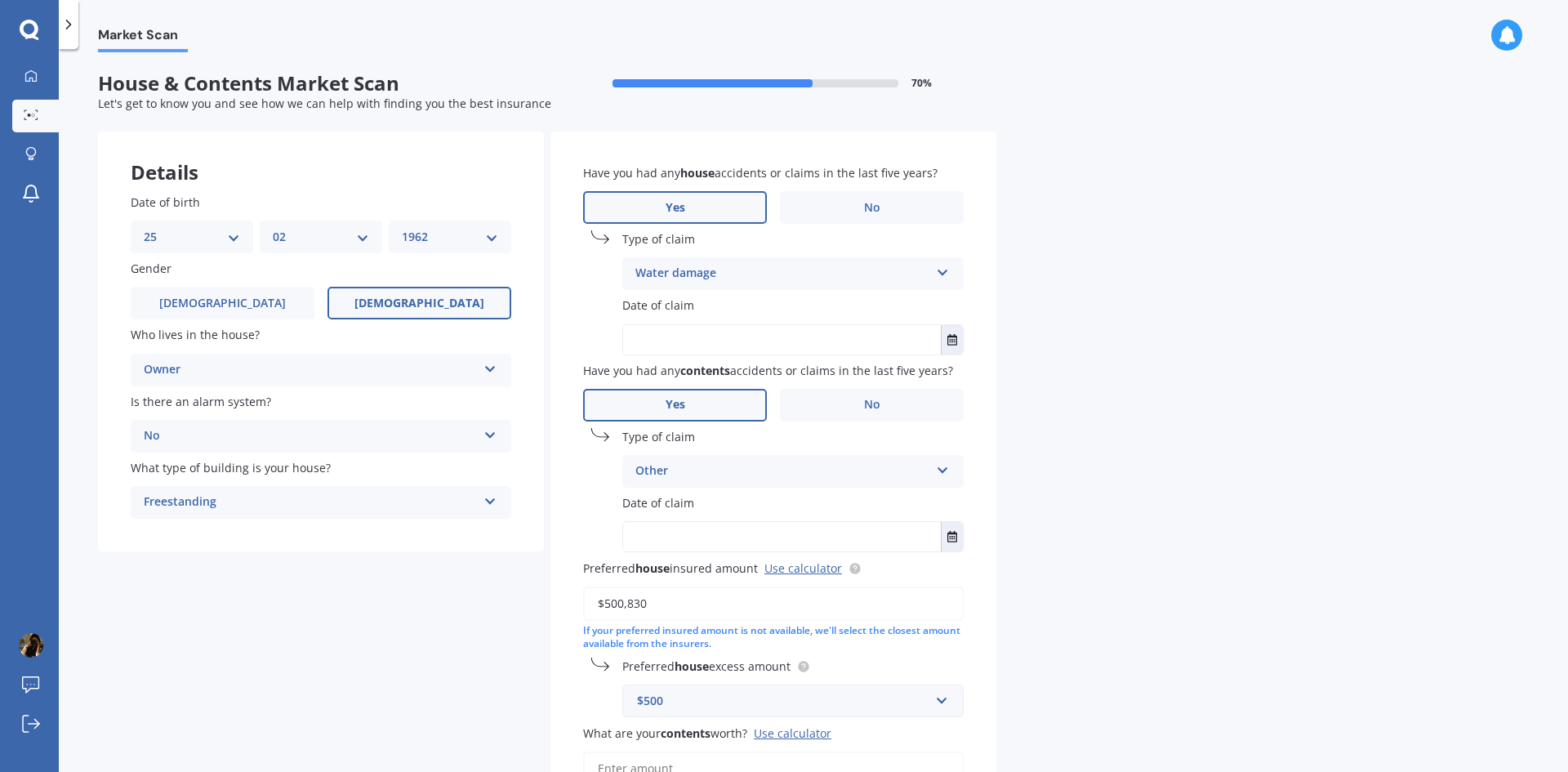
click at [749, 472] on div "Other" at bounding box center [783, 471] width 294 height 20
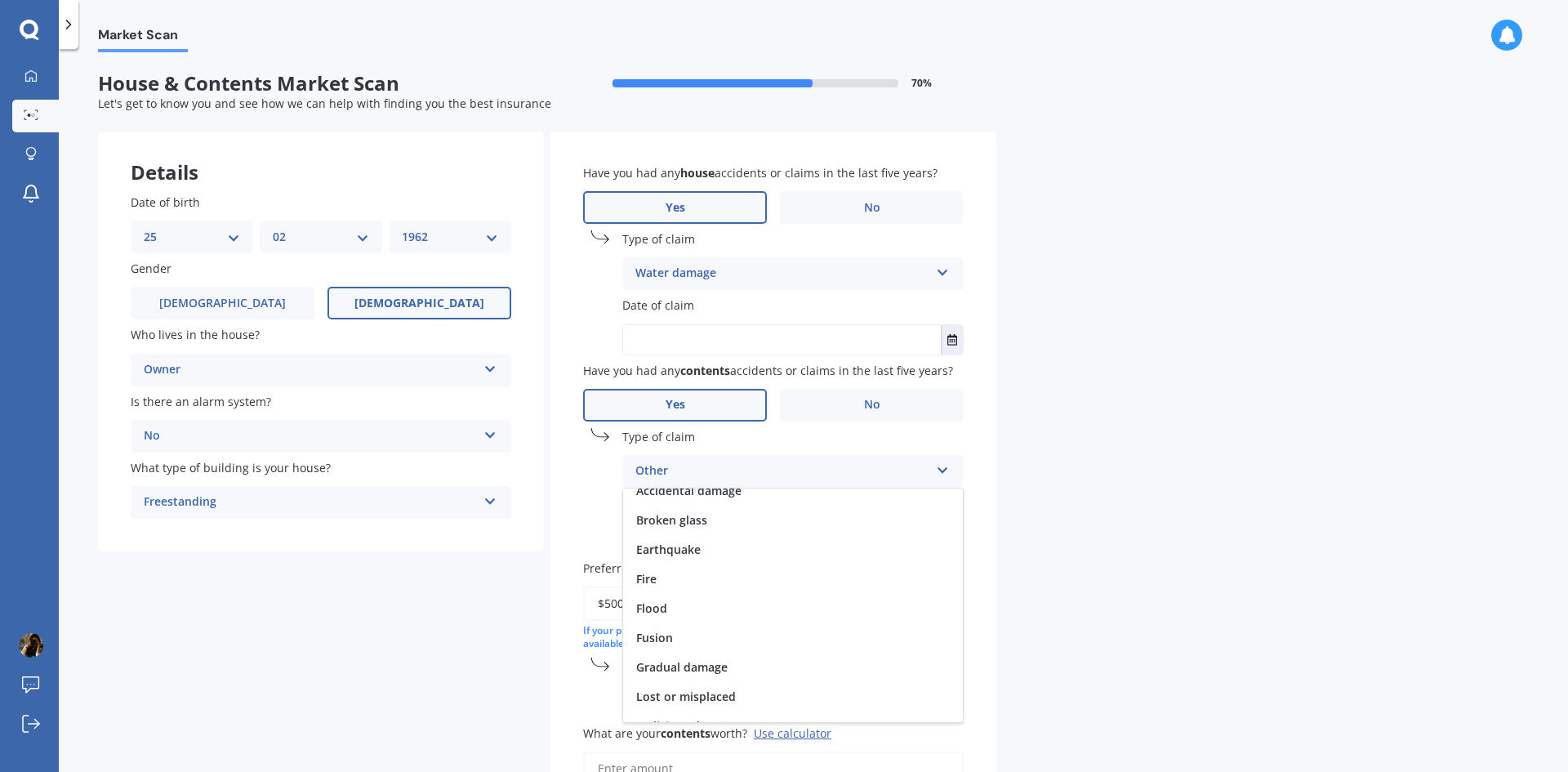
scroll to position [0, 0]
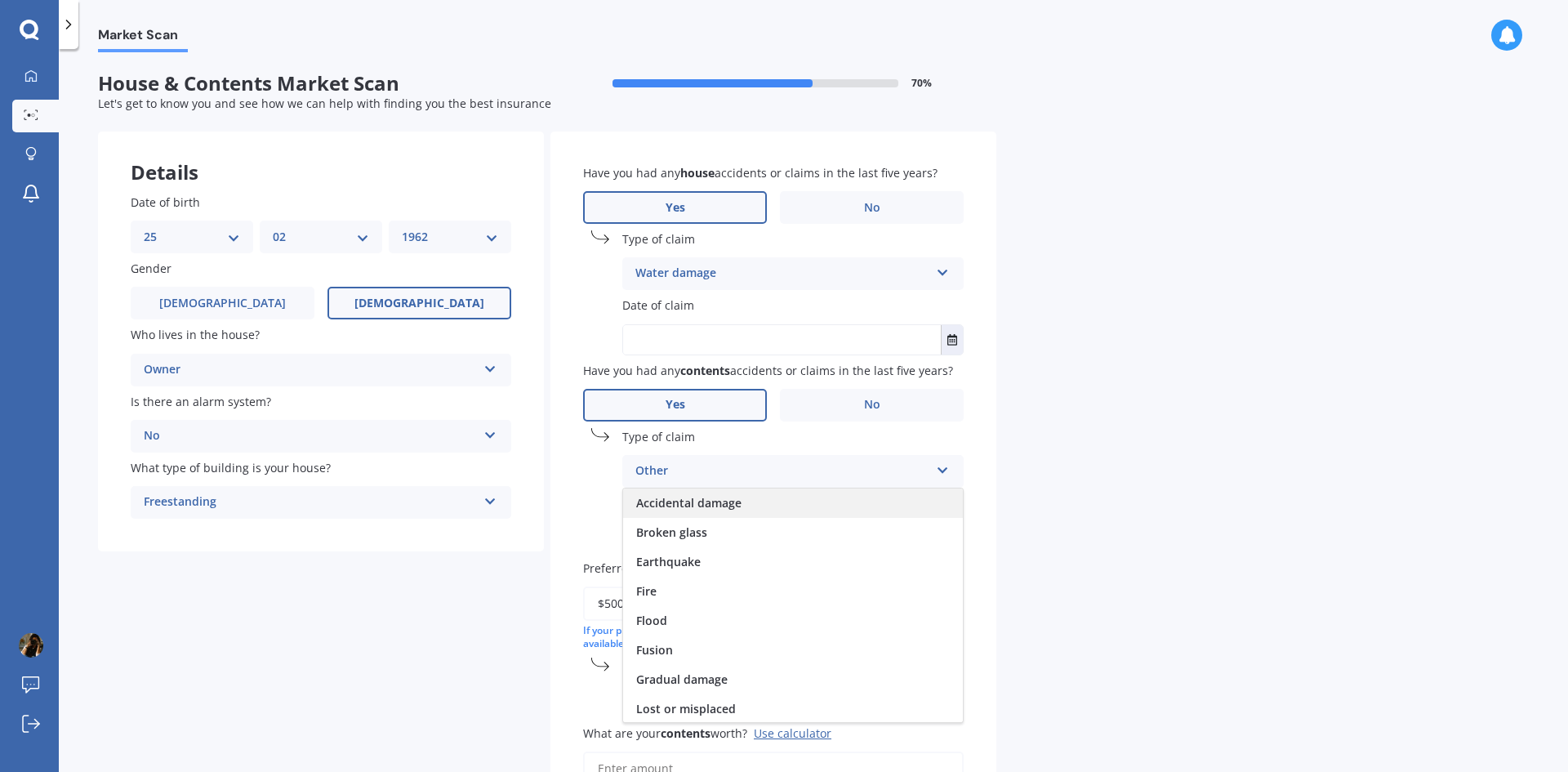
click at [709, 495] on span "Accidental damage" at bounding box center [689, 503] width 105 height 15
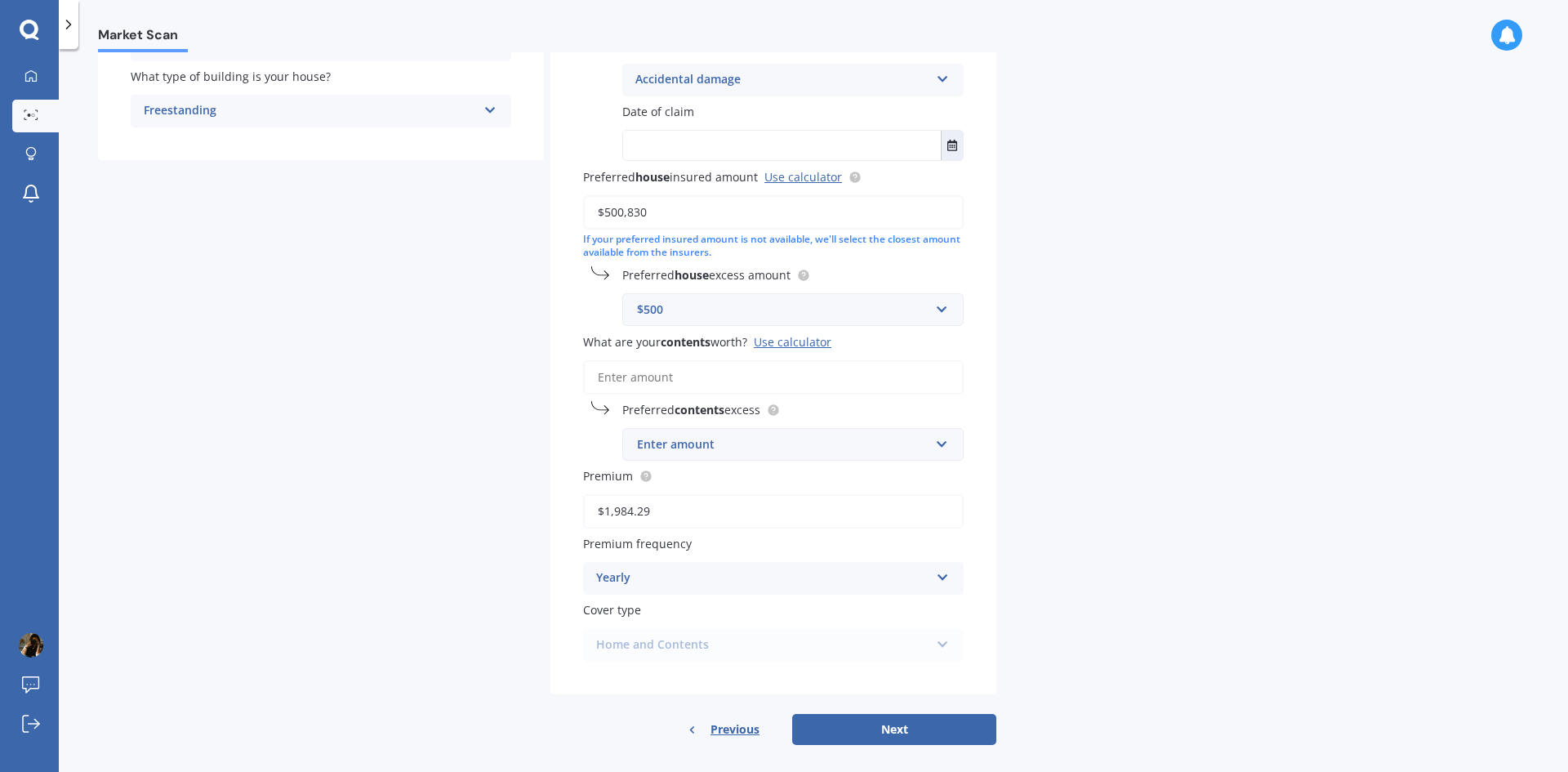
scroll to position [407, 0]
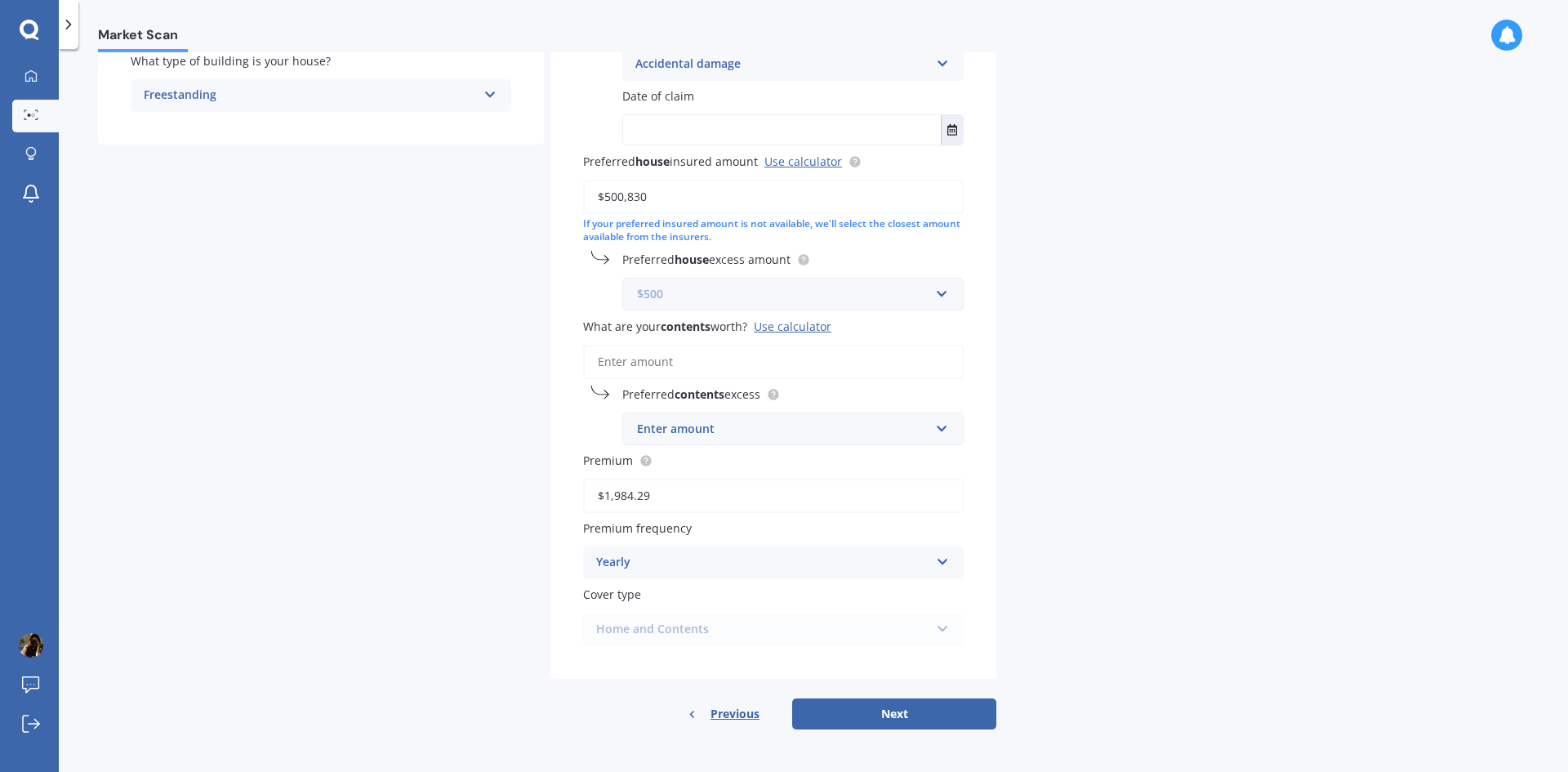
click at [942, 293] on input "text" at bounding box center [787, 294] width 327 height 31
click at [1127, 296] on div "Market Scan House & Contents Market Scan 70 % Let's get to know you and see how…" at bounding box center [813, 414] width 1510 height 723
click at [942, 294] on input "text" at bounding box center [787, 294] width 327 height 31
click at [1099, 316] on div "Market Scan House & Contents Market Scan 70 % Let's get to know you and see how…" at bounding box center [813, 414] width 1510 height 723
click at [725, 364] on input "What are your contents worth? Use calculator" at bounding box center [773, 362] width 380 height 34
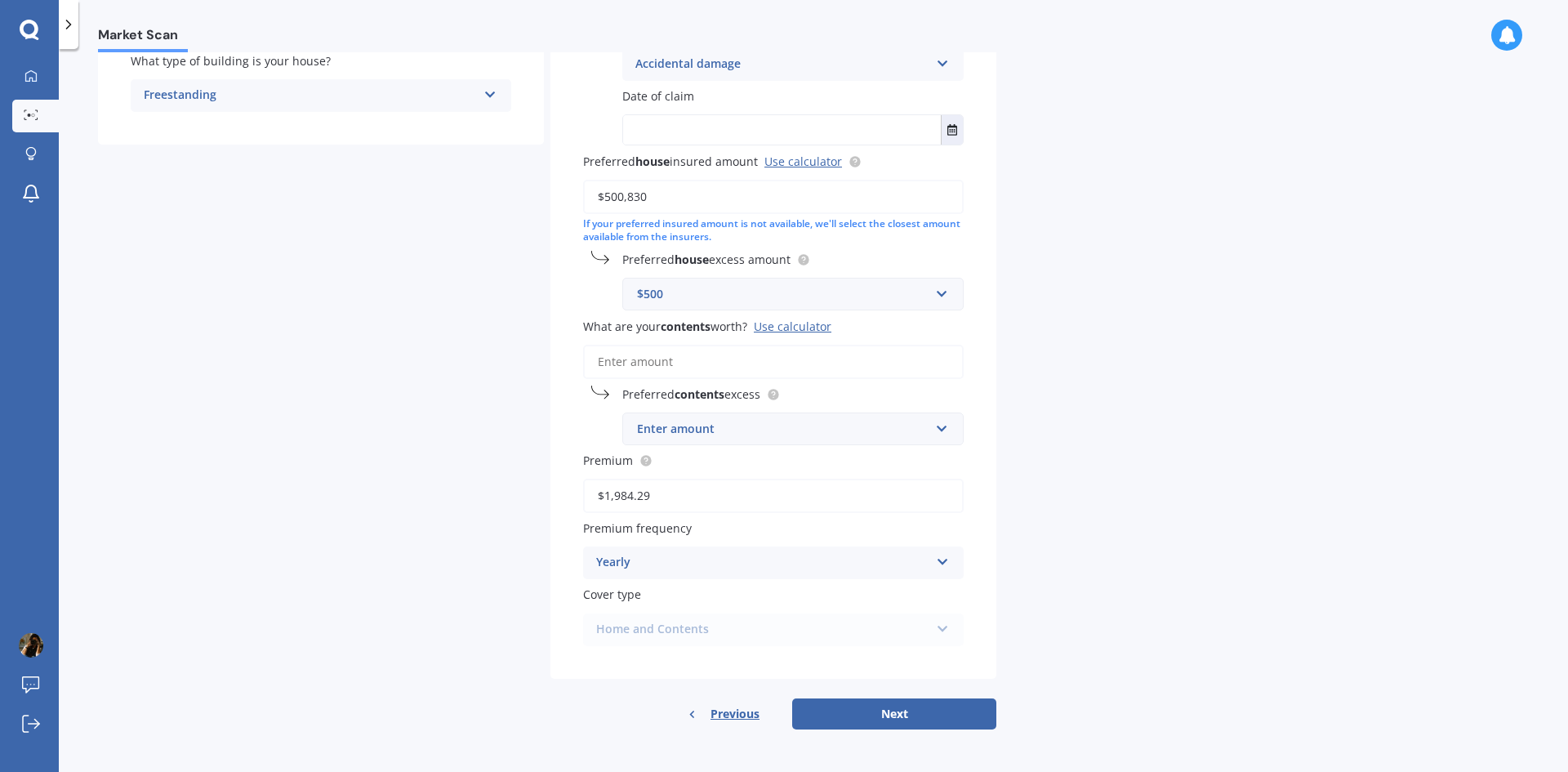
click at [920, 363] on input "What are your contents worth? Use calculator" at bounding box center [773, 362] width 380 height 34
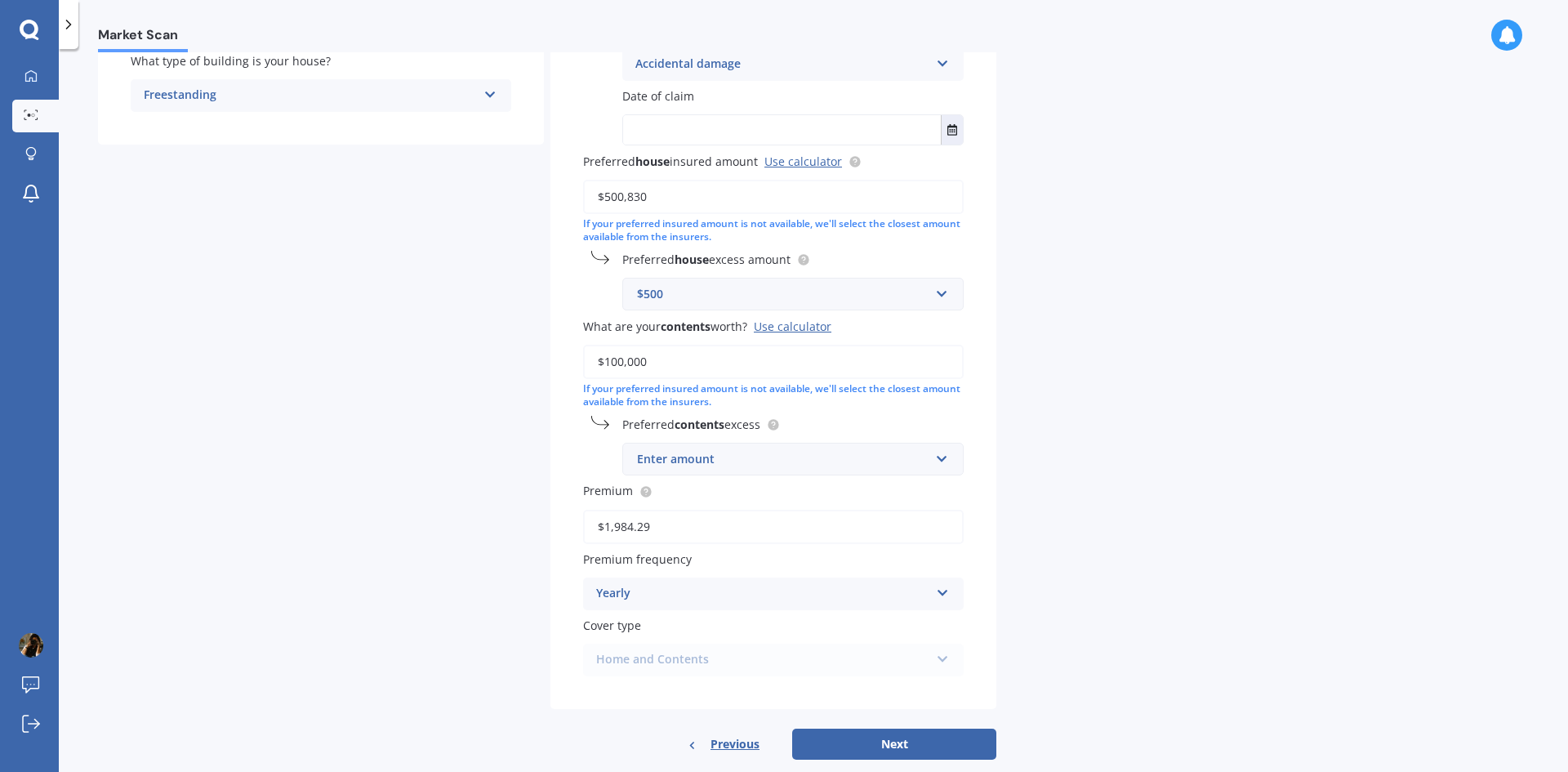
type input "$100,000"
click at [943, 462] on input "text" at bounding box center [787, 458] width 327 height 31
click at [901, 489] on div "$250" at bounding box center [793, 490] width 340 height 30
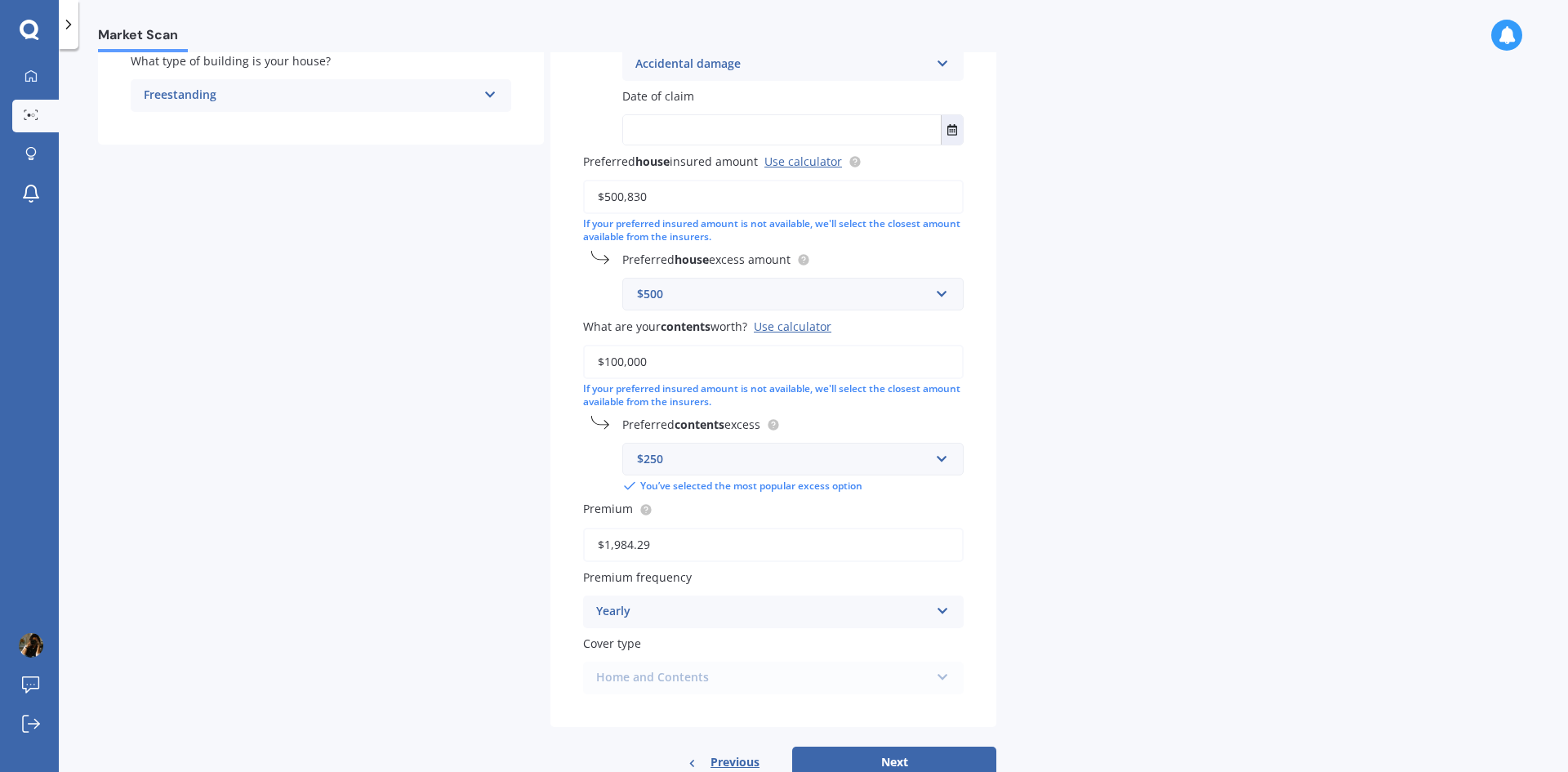
scroll to position [455, 0]
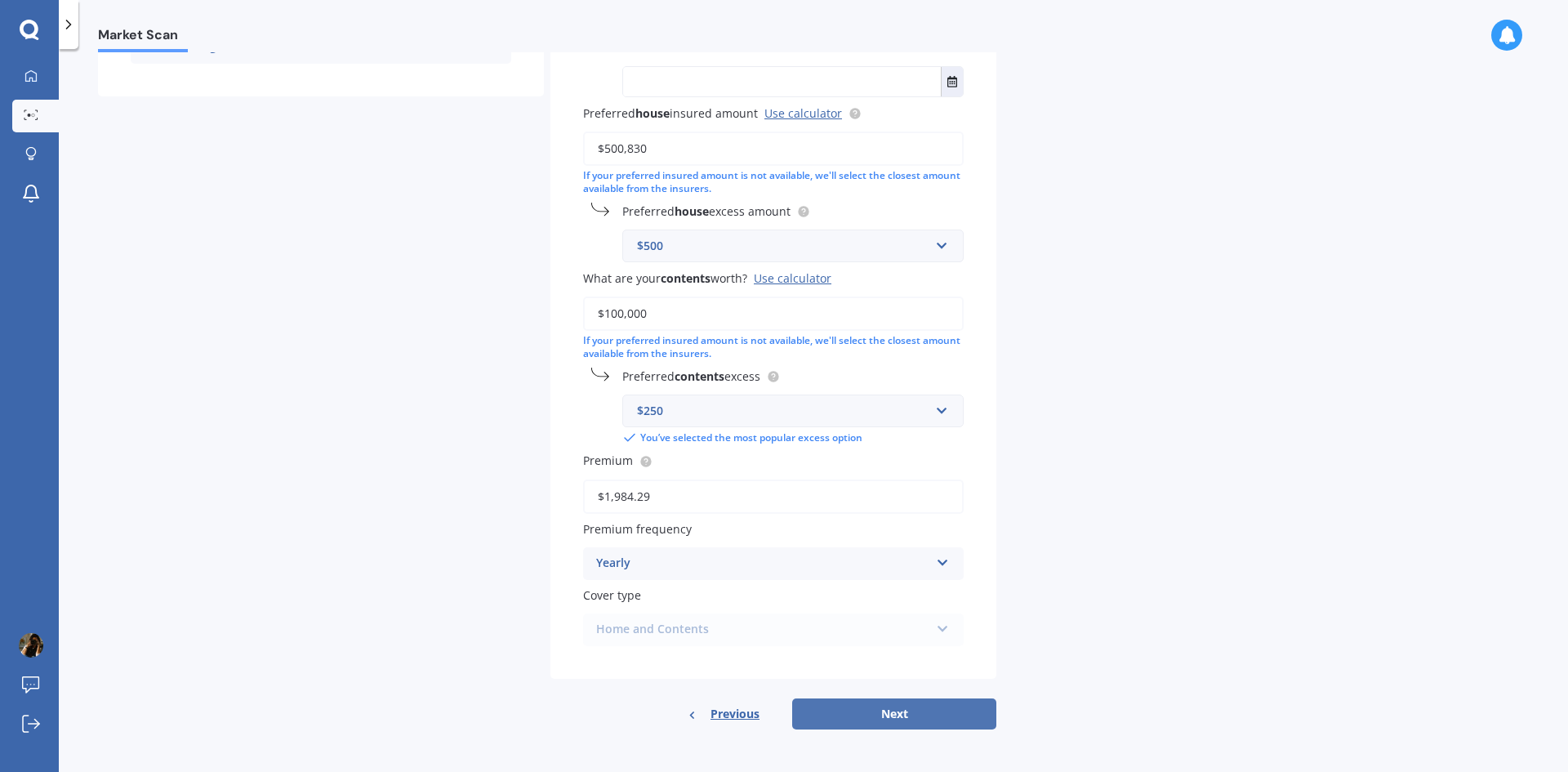
click at [925, 712] on button "Next" at bounding box center [894, 713] width 204 height 31
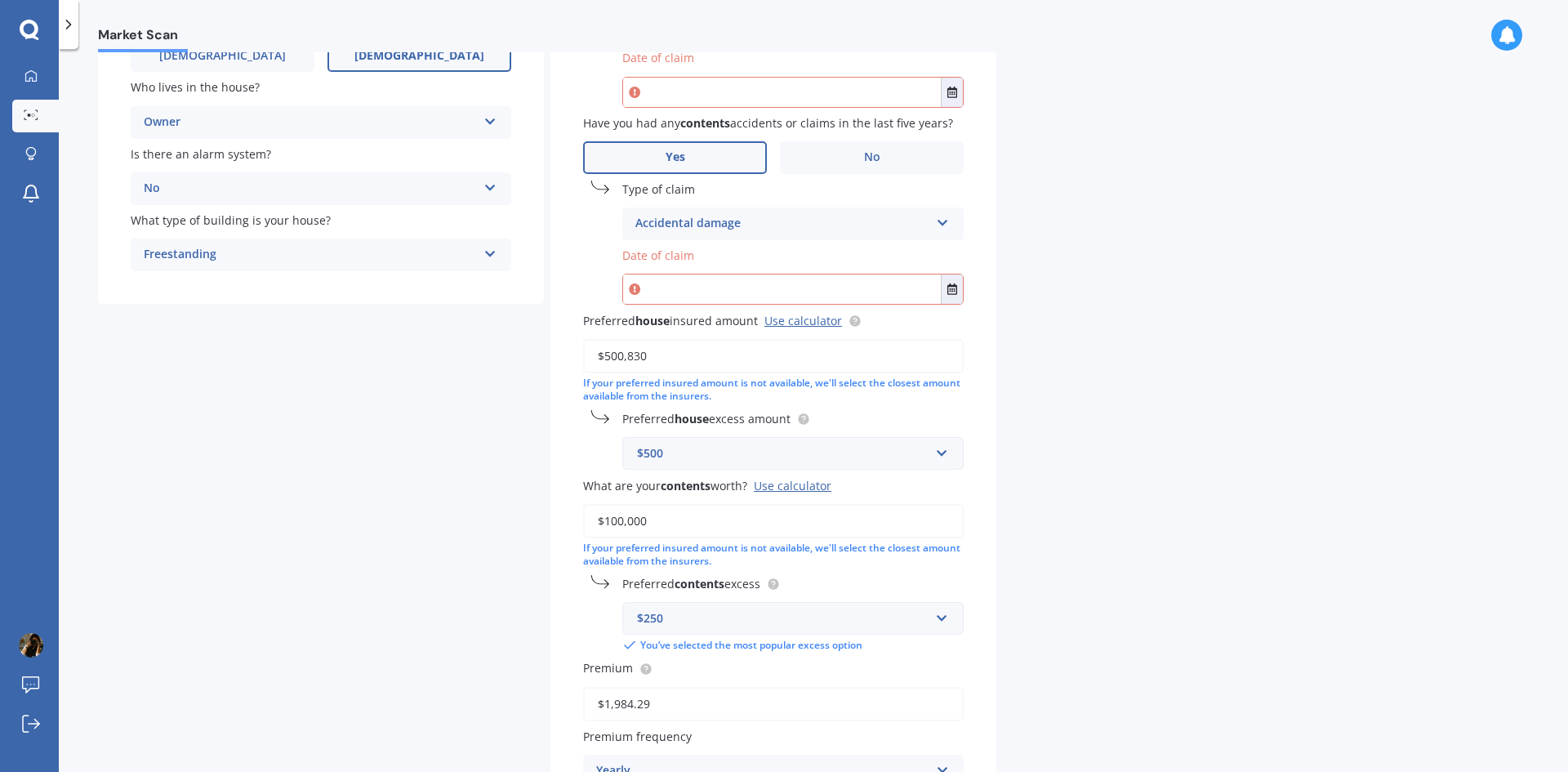
scroll to position [244, 0]
click at [952, 95] on icon "Select date" at bounding box center [952, 95] width 9 height 11
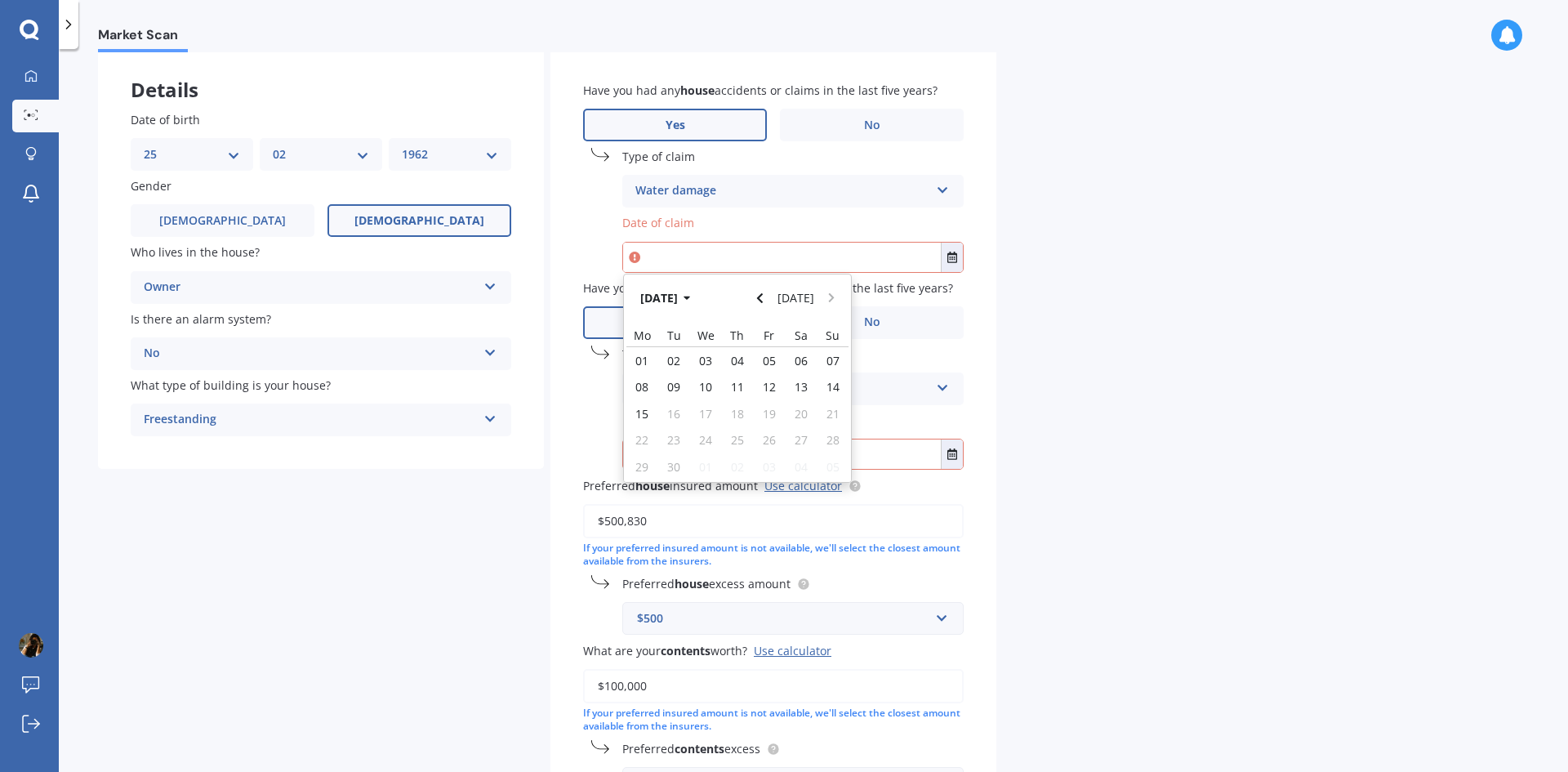
scroll to position [81, 0]
click at [690, 298] on icon "button" at bounding box center [687, 300] width 7 height 4
click at [764, 300] on icon "Navigate back" at bounding box center [760, 299] width 8 height 11
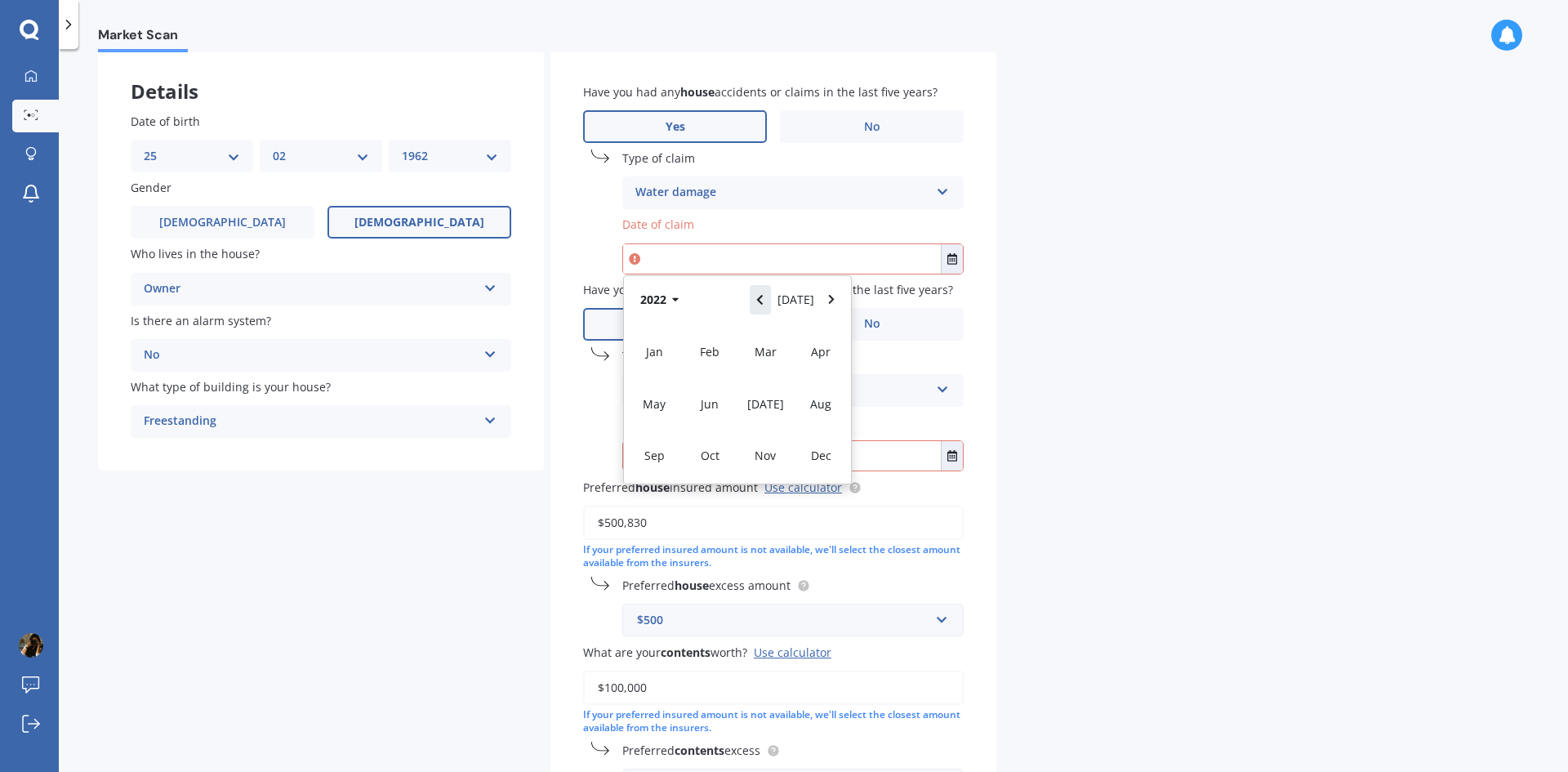
click at [764, 300] on icon "Navigate back" at bounding box center [760, 299] width 8 height 11
click at [824, 297] on button "Navigate forward" at bounding box center [832, 299] width 22 height 29
click at [663, 402] on span "May" at bounding box center [655, 404] width 23 height 15
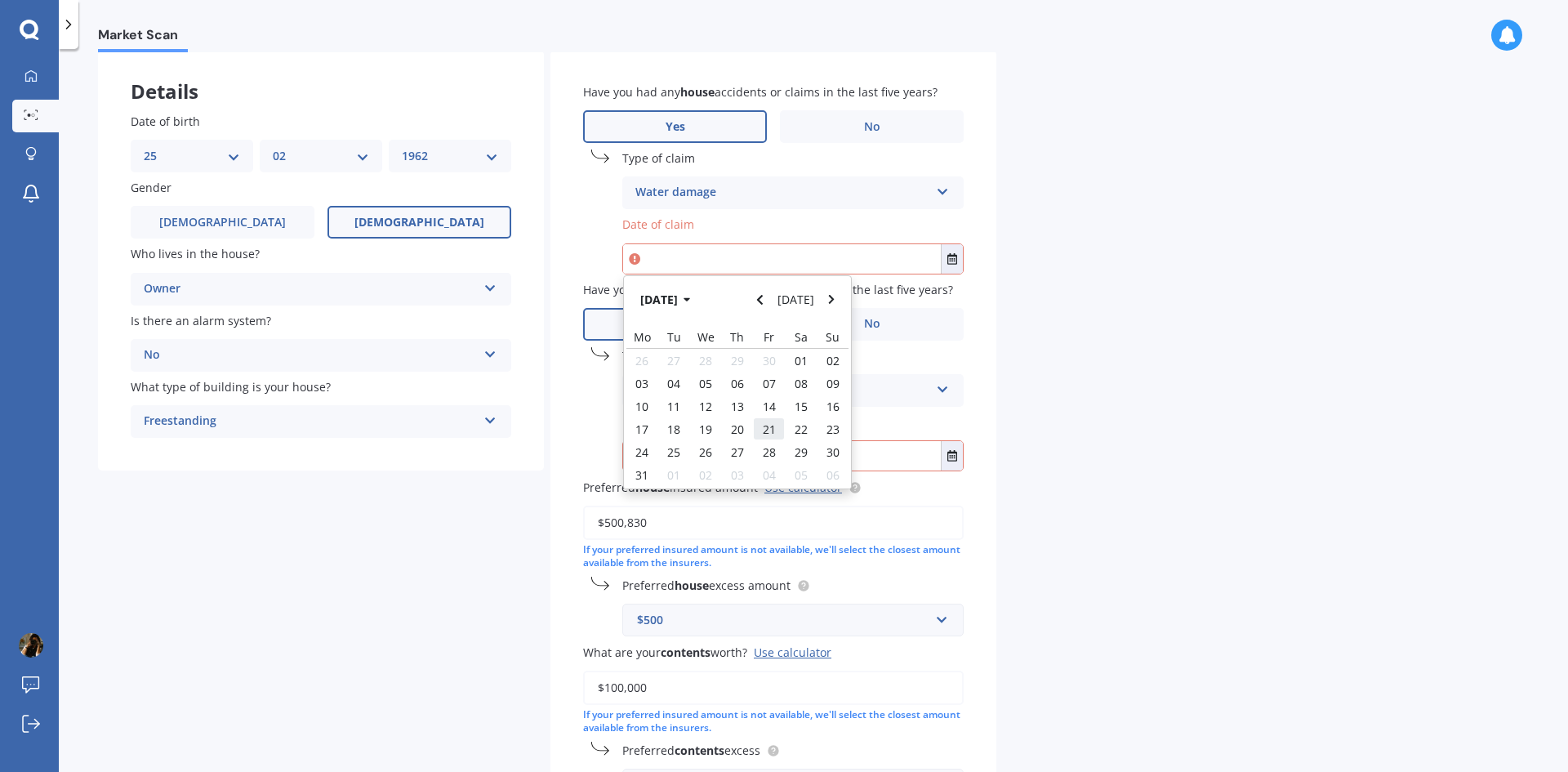
click at [769, 426] on span "21" at bounding box center [769, 428] width 13 height 15
type input "21/05/2021"
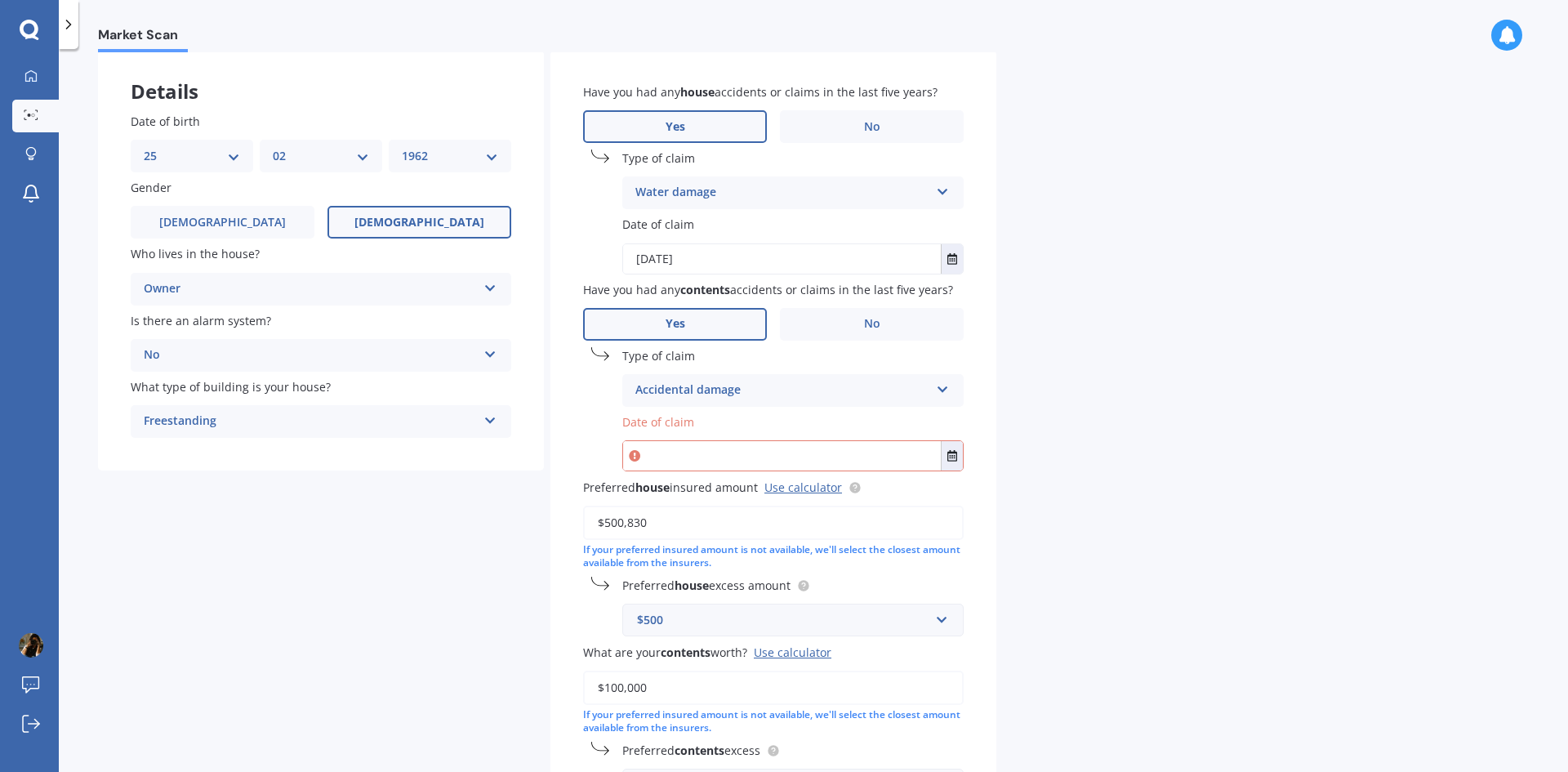
click at [757, 455] on input "text" at bounding box center [782, 455] width 317 height 29
click at [951, 458] on icon "Select date" at bounding box center [952, 456] width 9 height 11
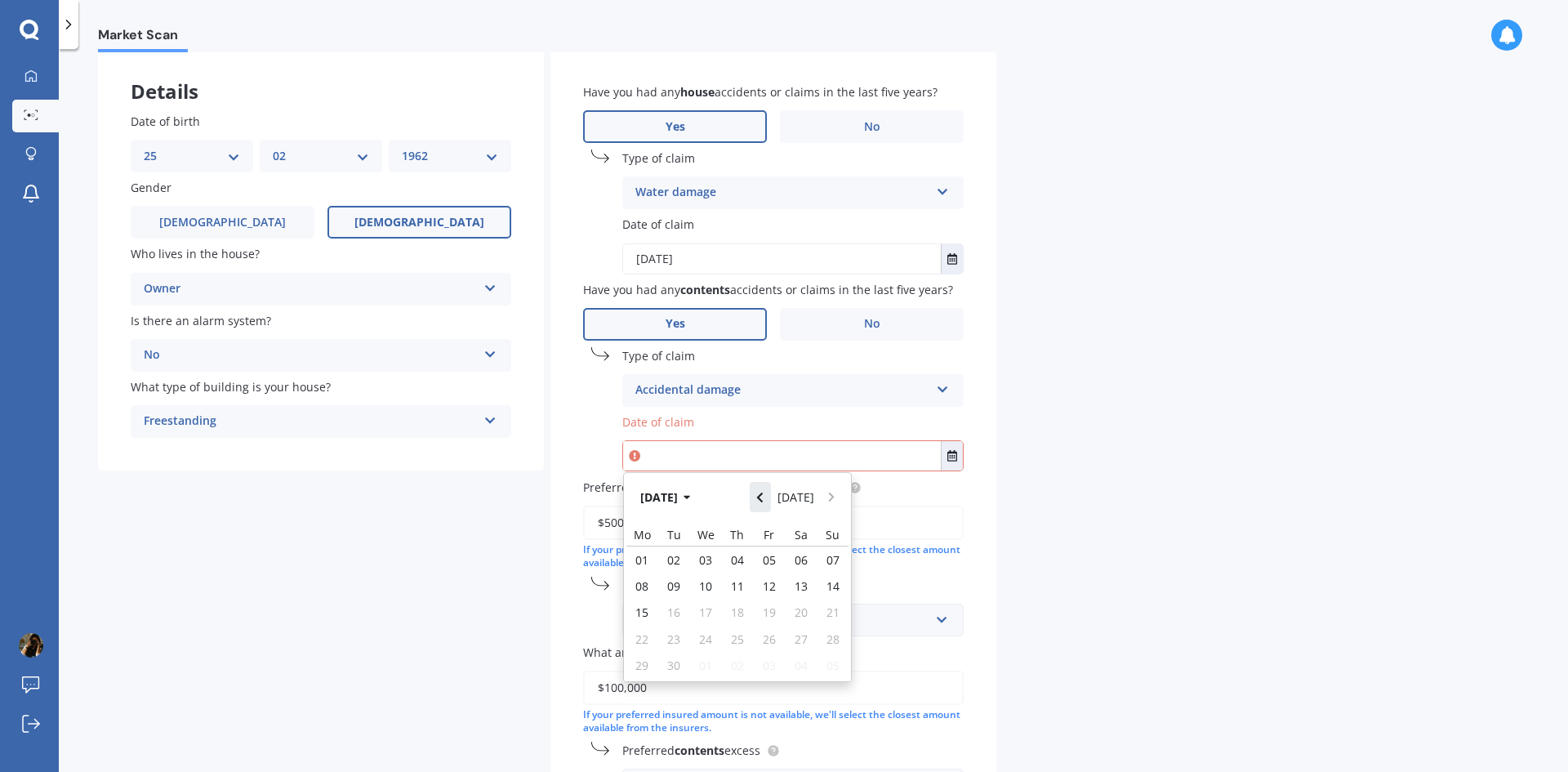
click at [763, 495] on icon "Navigate back" at bounding box center [760, 497] width 8 height 11
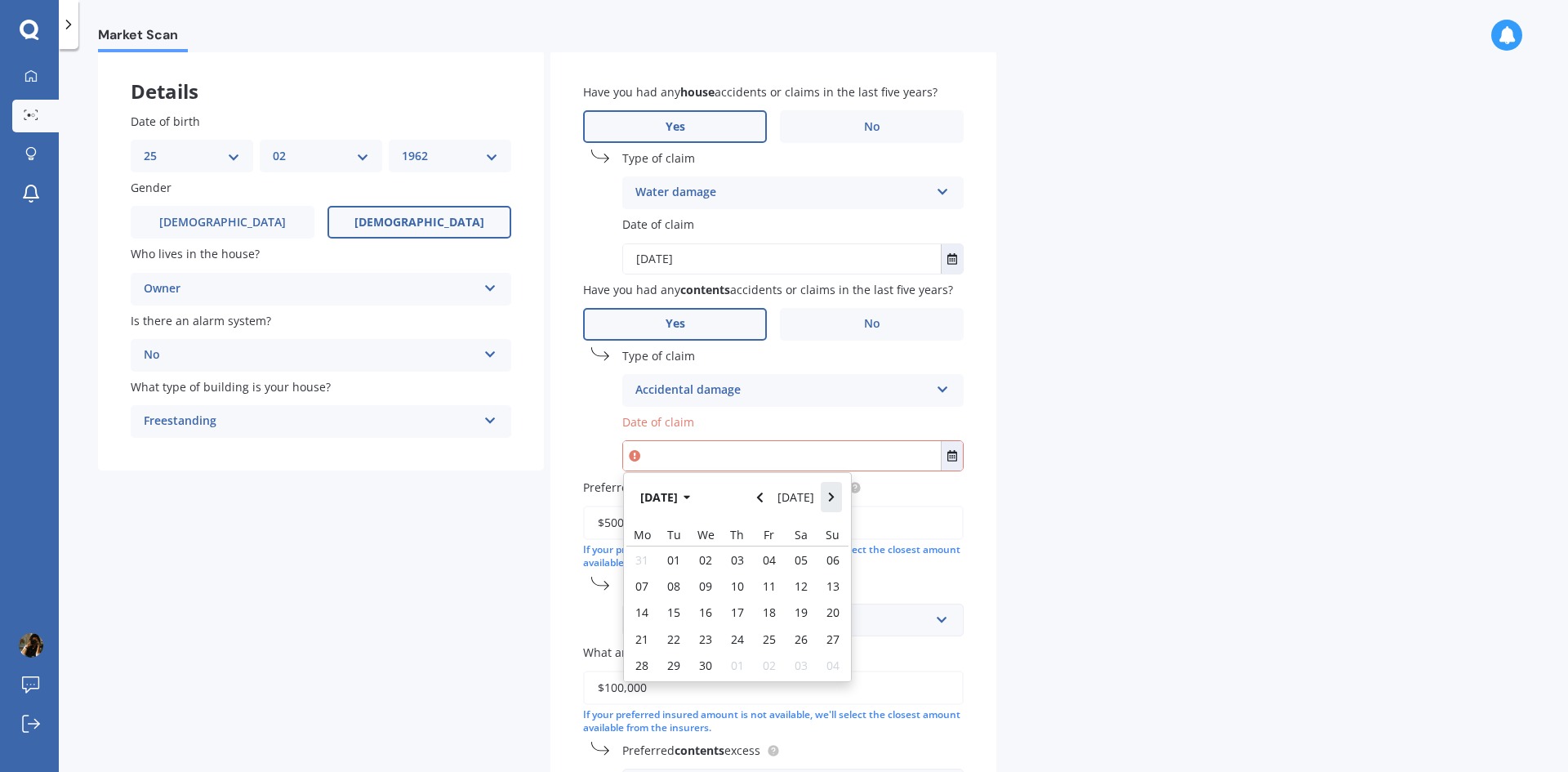
click at [830, 495] on icon "Navigate forward" at bounding box center [832, 497] width 8 height 11
click at [833, 609] on span "18" at bounding box center [833, 612] width 13 height 15
type input "18/05/2025"
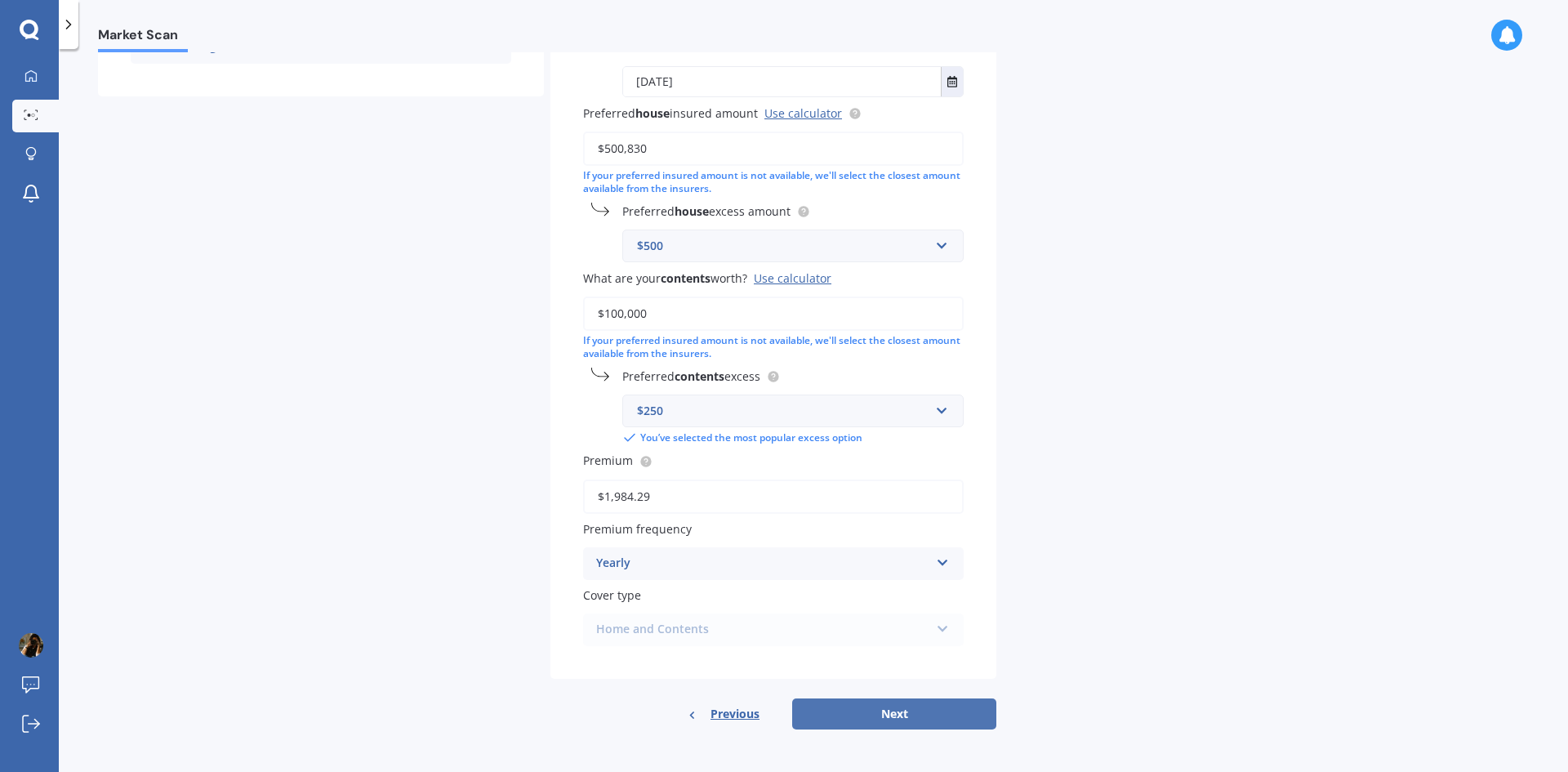
click at [925, 710] on button "Next" at bounding box center [894, 713] width 204 height 31
select select "25"
select select "02"
select select "1962"
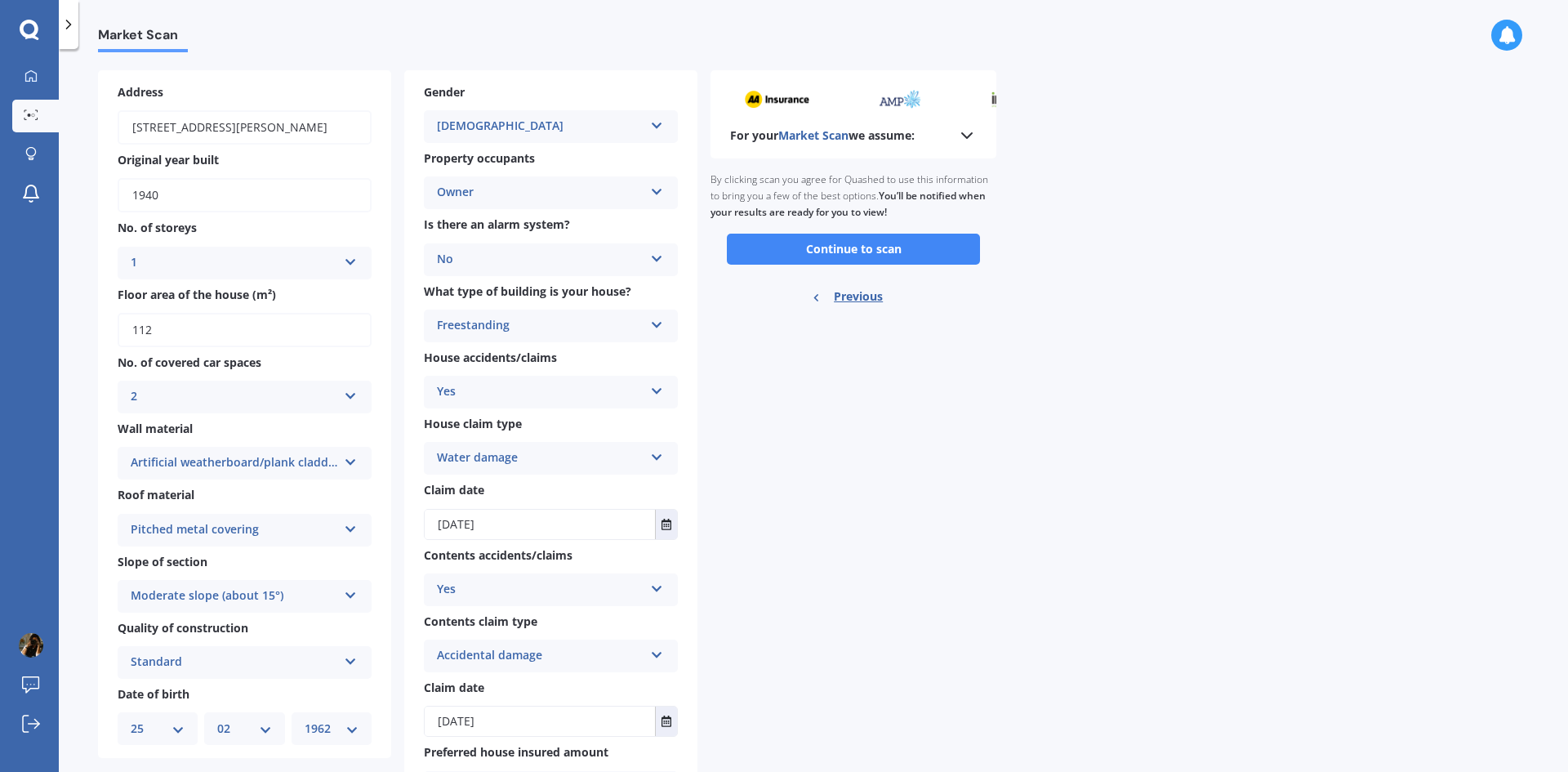
scroll to position [0, 0]
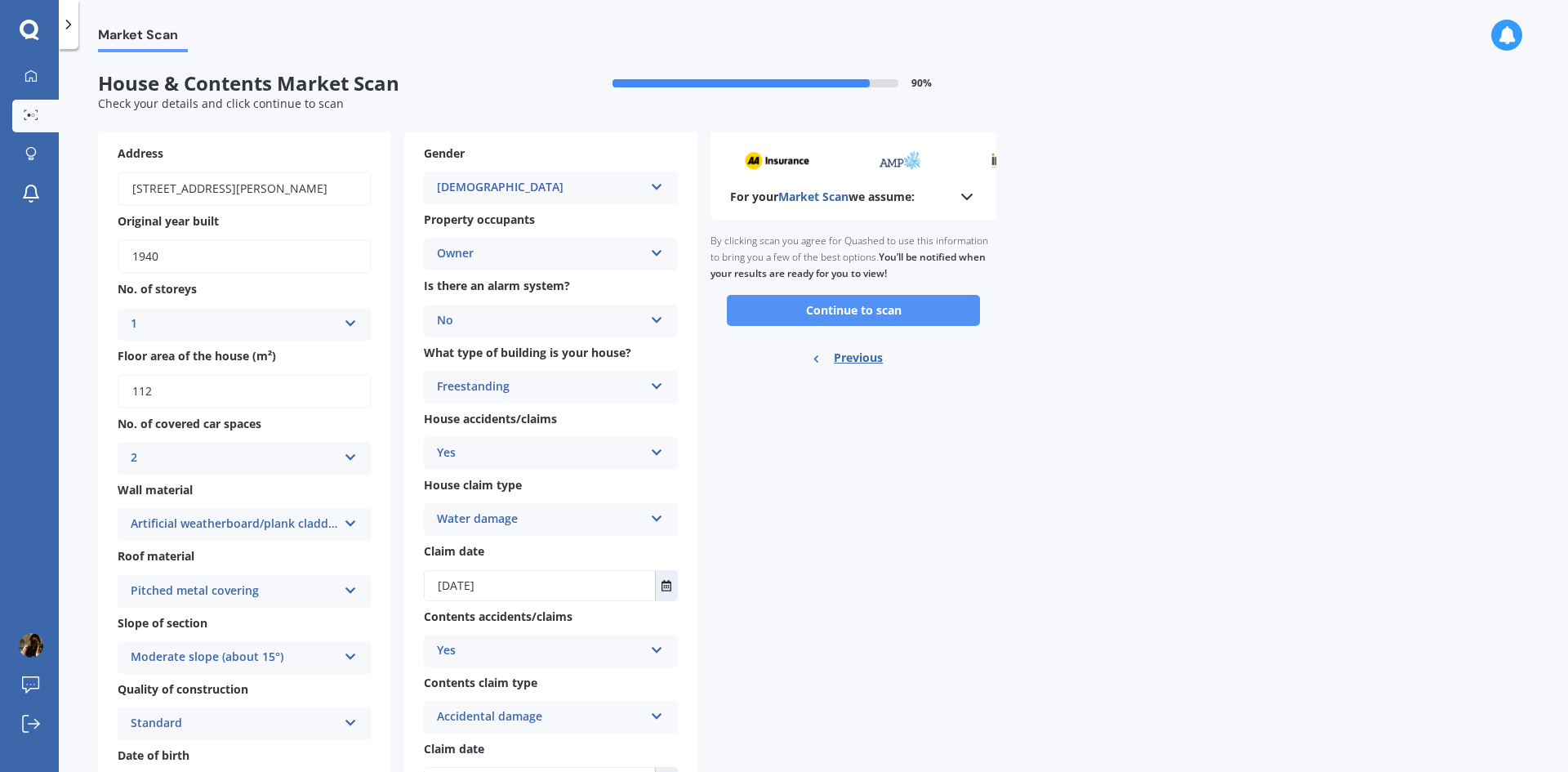
click at [765, 311] on button "Continue to scan" at bounding box center [853, 310] width 253 height 31
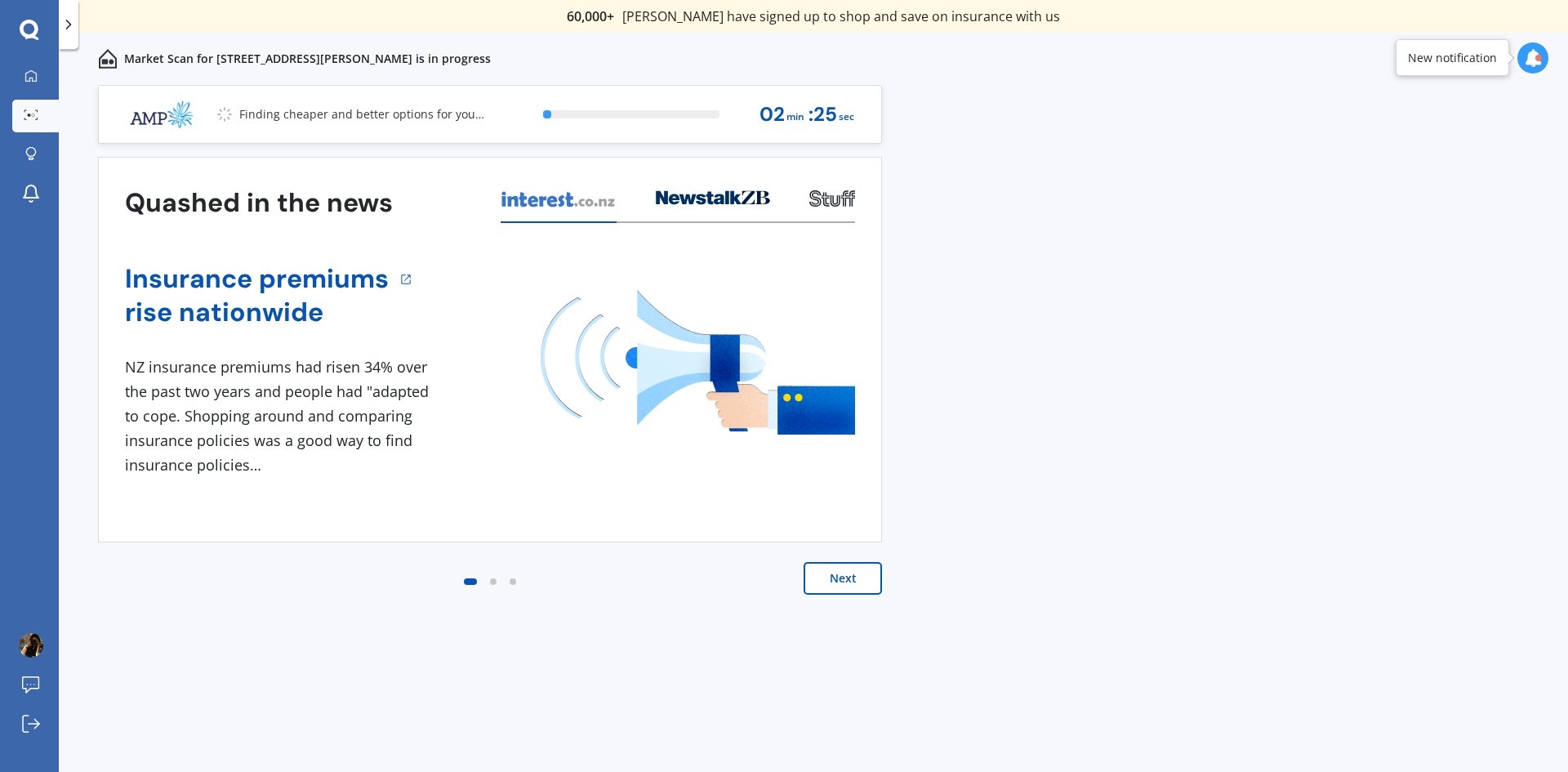
click at [865, 571] on button "Next" at bounding box center [842, 578] width 78 height 33
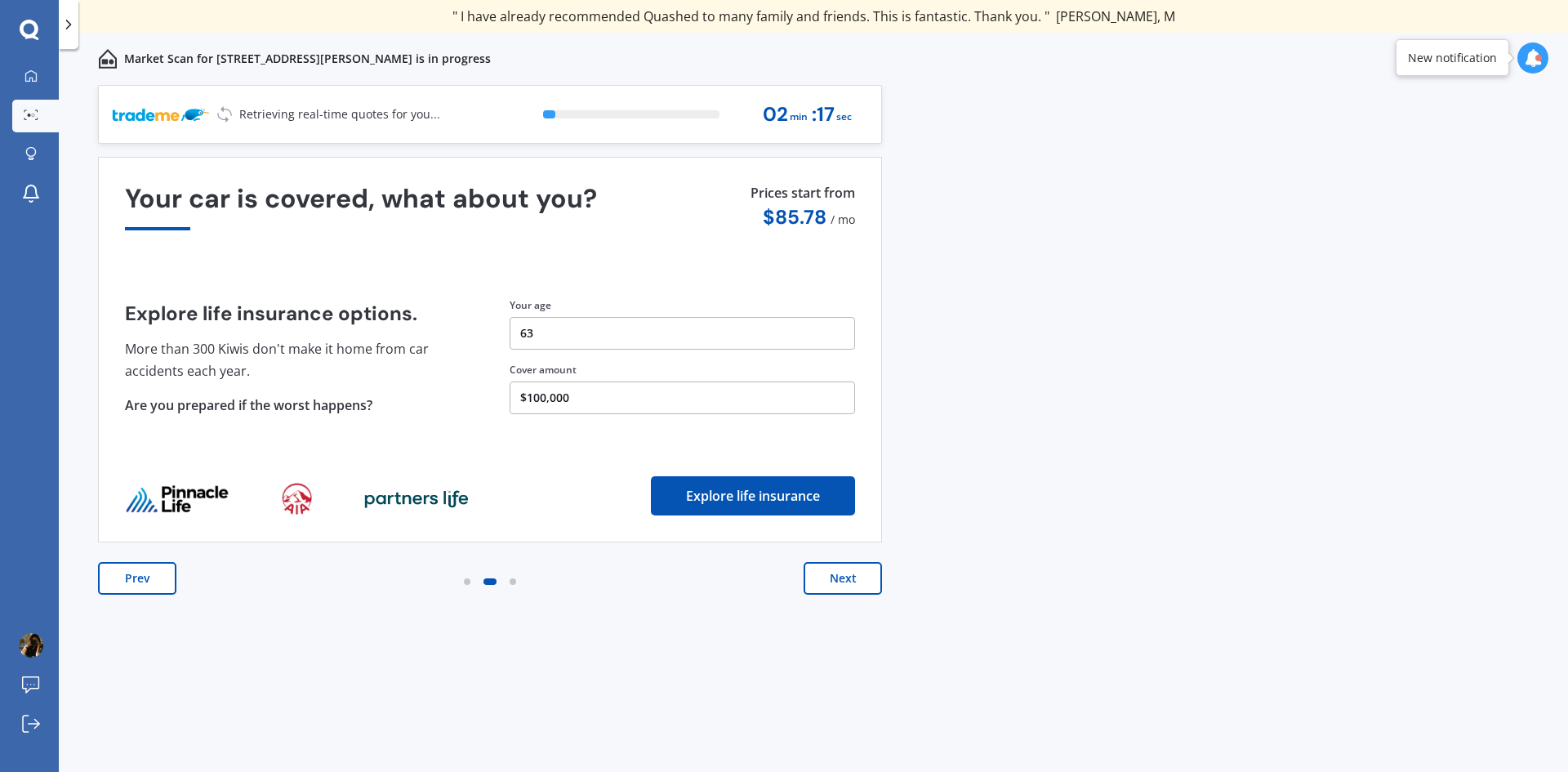
click at [841, 575] on button "Next" at bounding box center [842, 578] width 78 height 33
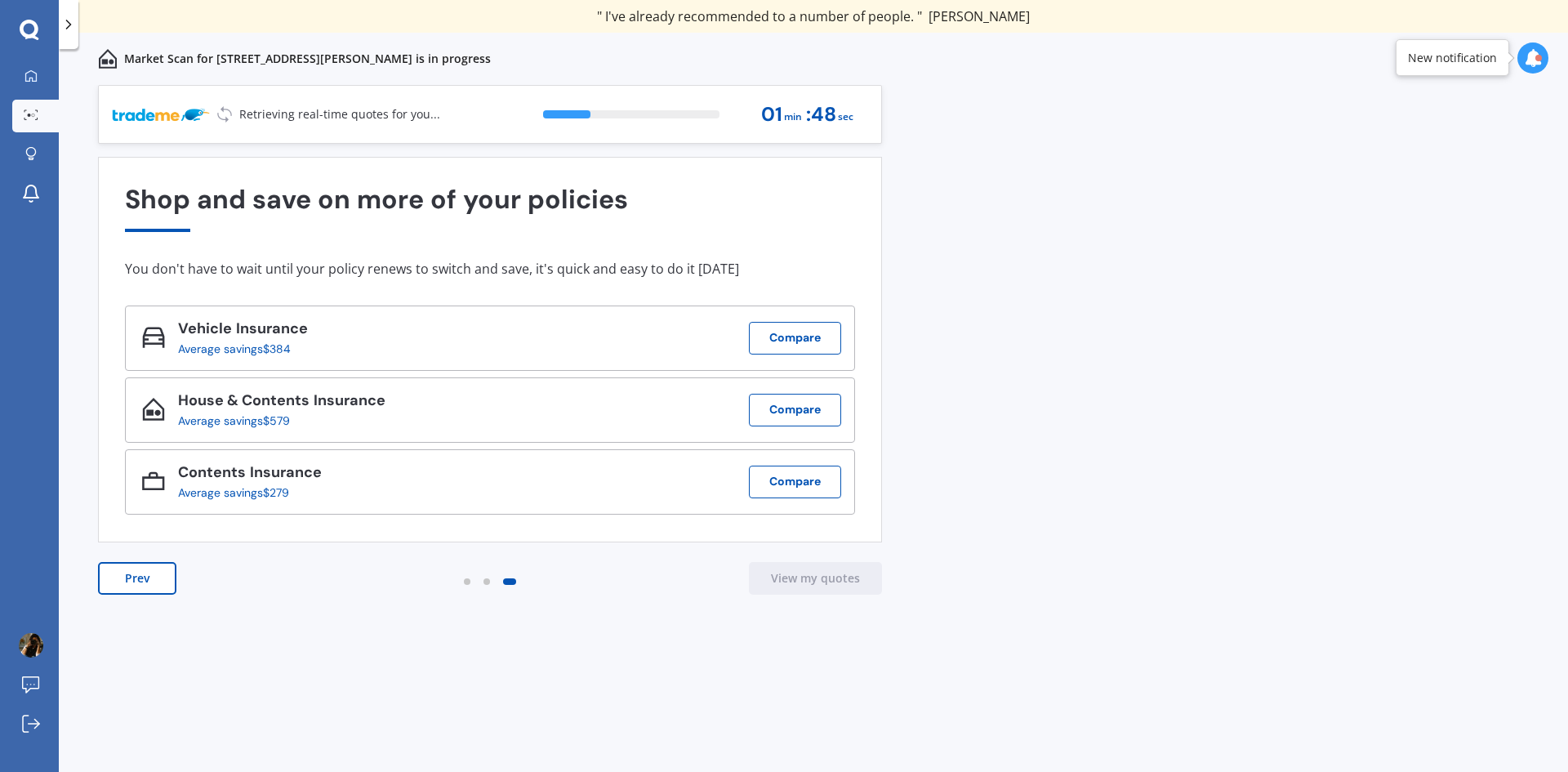
click at [1528, 53] on icon at bounding box center [1532, 57] width 18 height 18
click at [1308, 259] on div "Previous 60,000+ Kiwis have signed up to shop and save on insurance with us " H…" at bounding box center [813, 446] width 1510 height 723
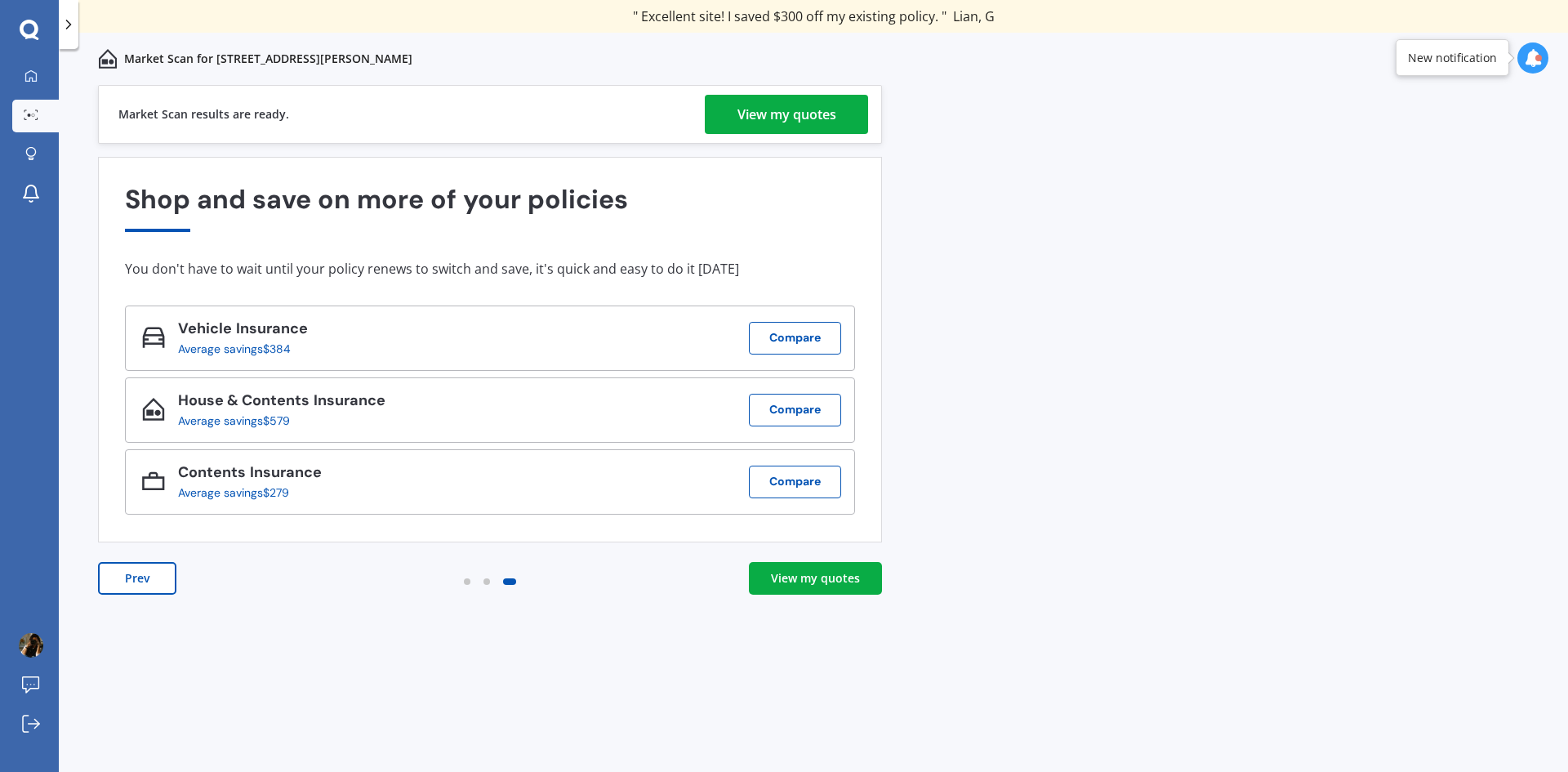
click at [800, 111] on div "View my quotes" at bounding box center [786, 115] width 99 height 40
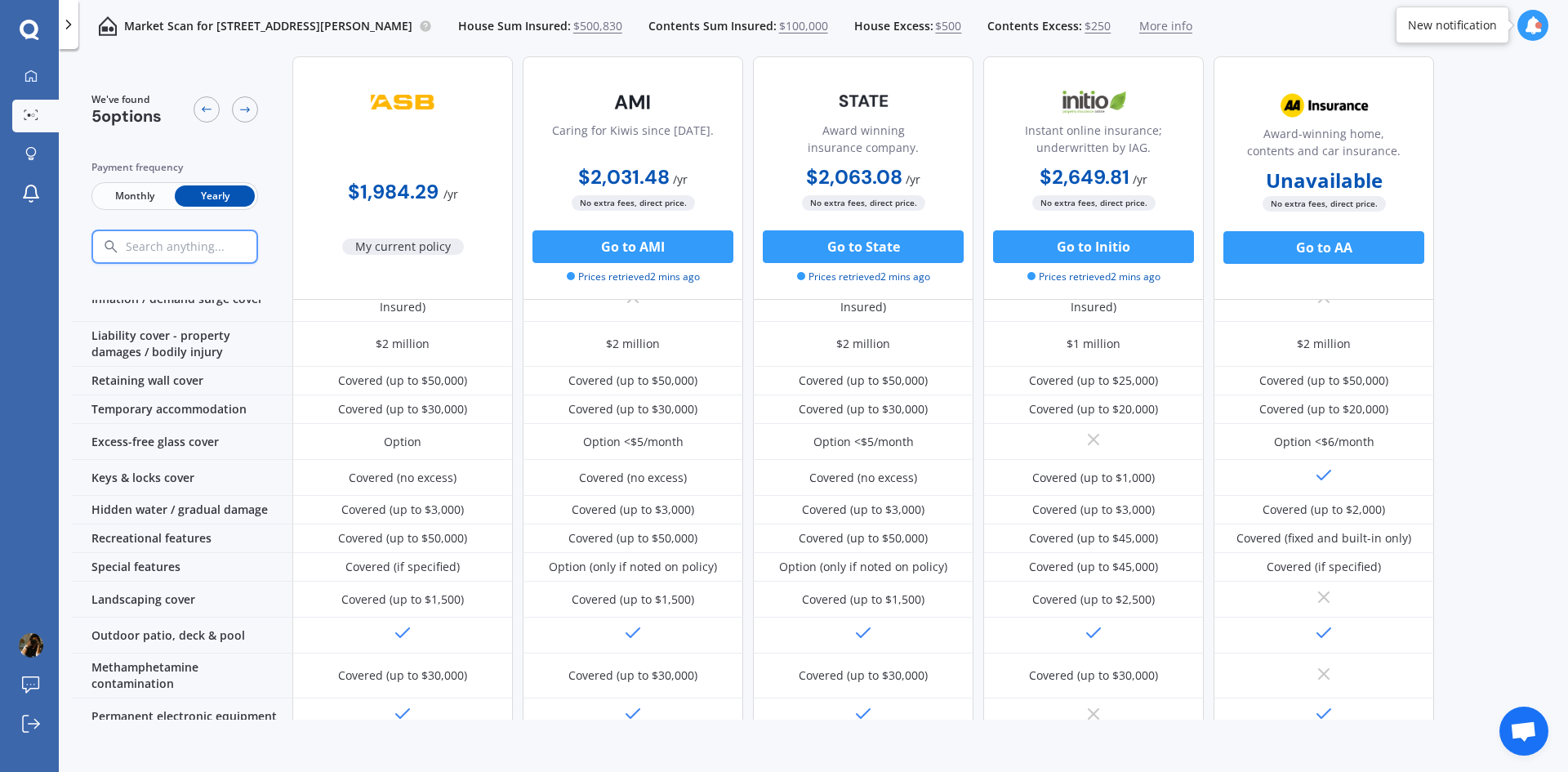
scroll to position [166, 0]
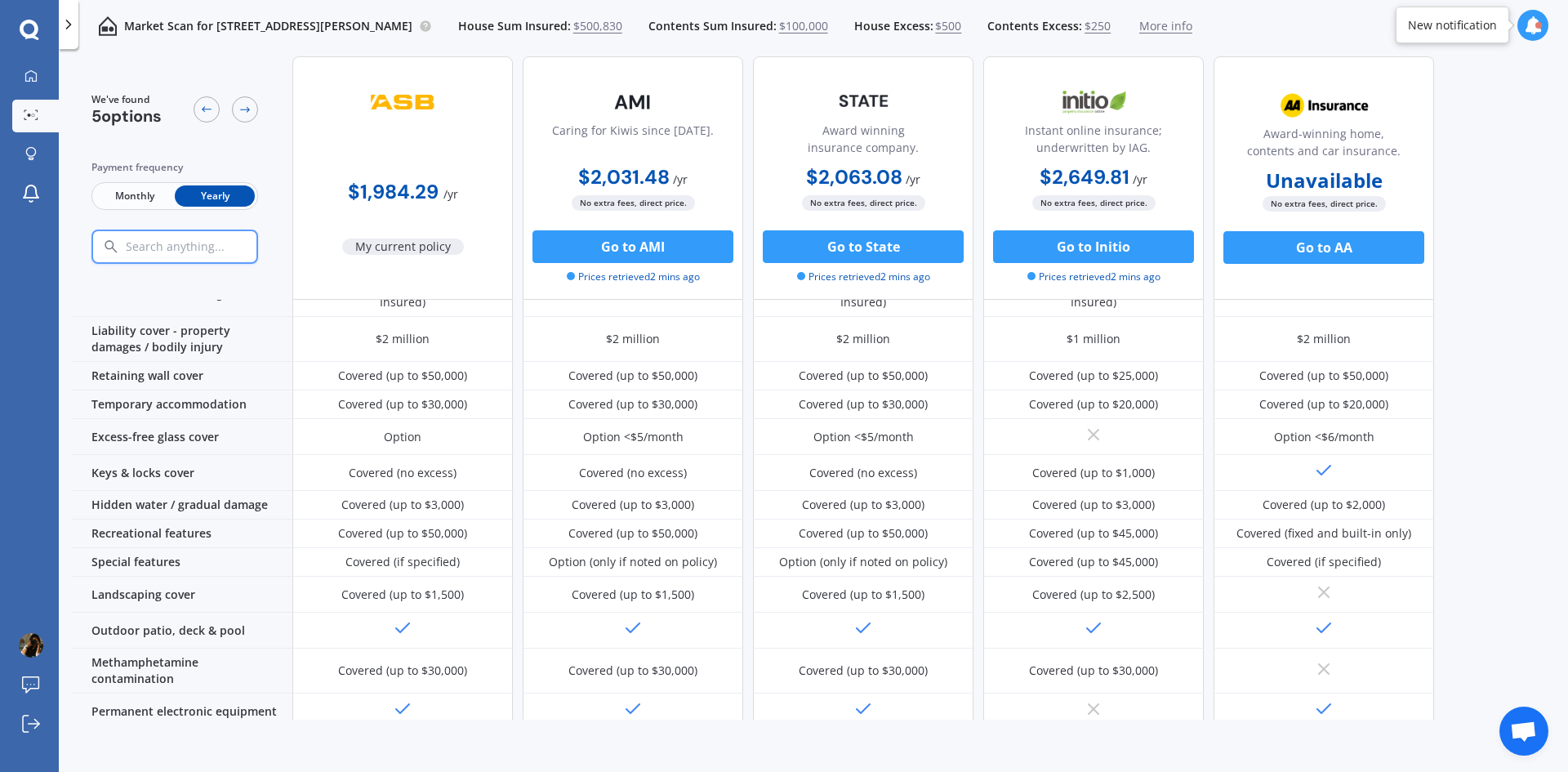
drag, startPoint x: 1558, startPoint y: 348, endPoint x: 1539, endPoint y: 298, distance: 53.5
click at [1539, 298] on div "We've found 5 options Payment frequency Monthly Yearly $1,984.29 / yr My curren…" at bounding box center [819, 222] width 1496 height 663
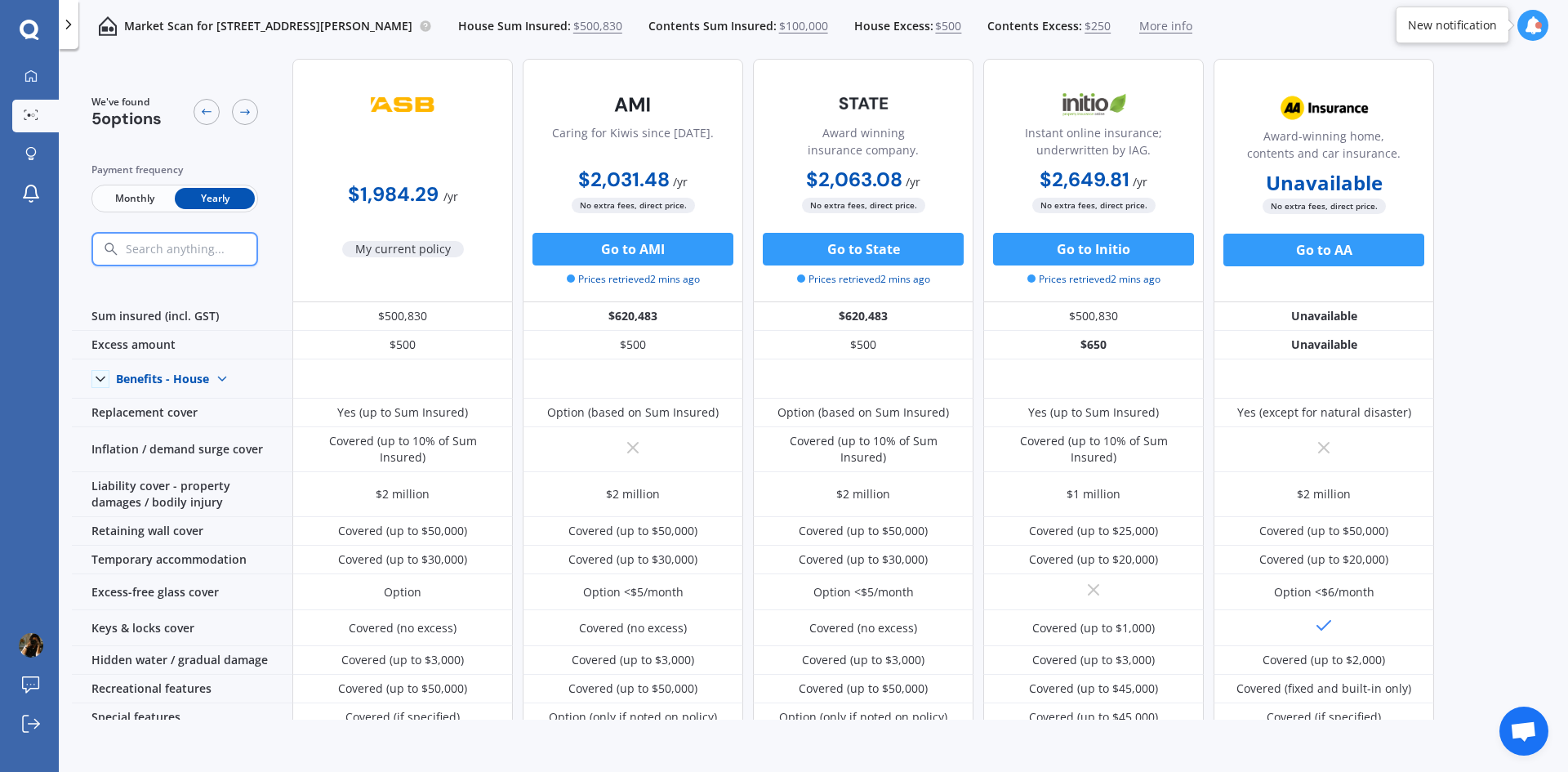
scroll to position [8, 0]
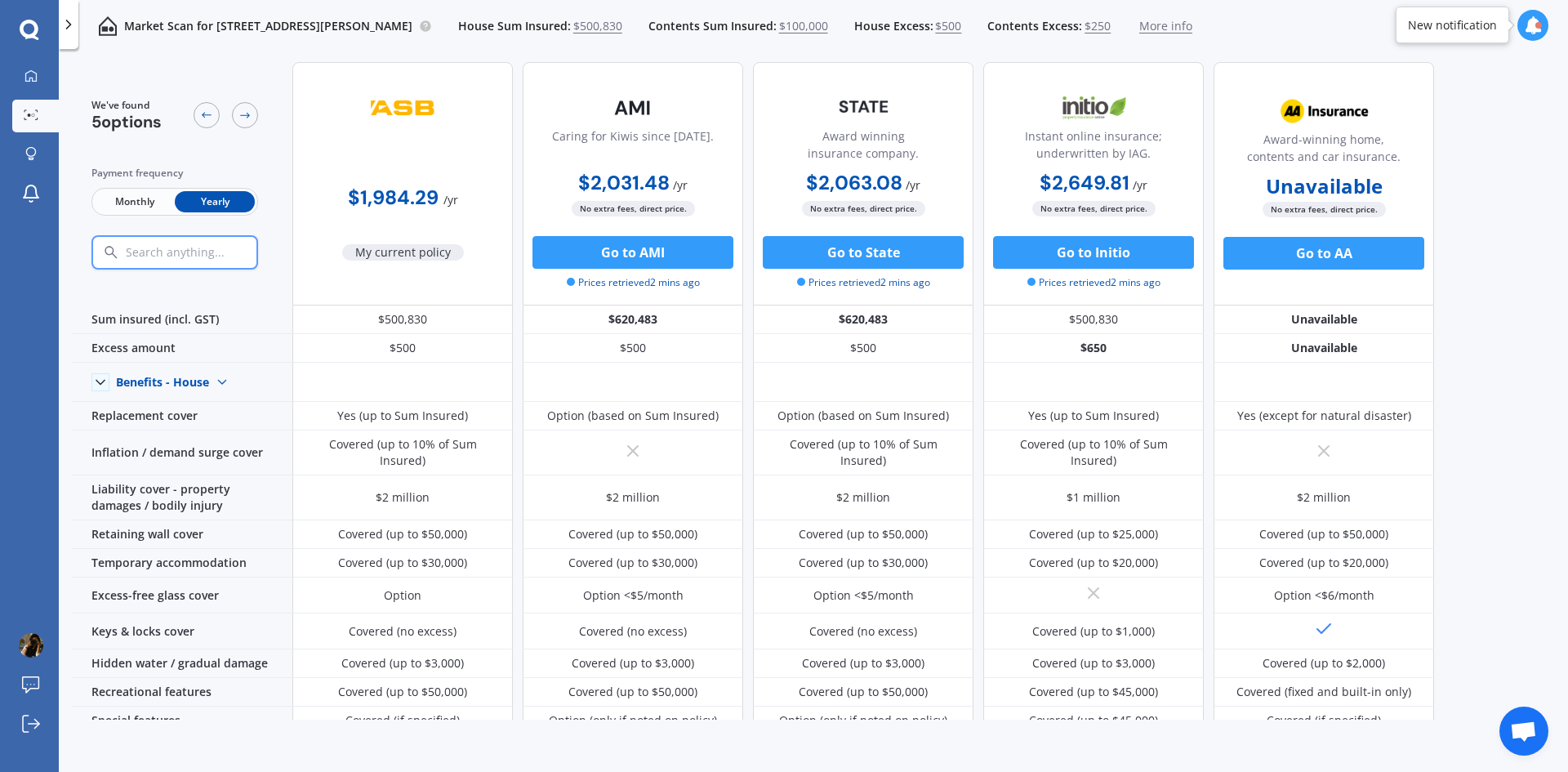
click at [1525, 23] on icon at bounding box center [1532, 24] width 18 height 18
click at [1505, 222] on div "We've found 5 options Payment frequency Monthly Yearly $1,984.29 / yr My curren…" at bounding box center [819, 380] width 1496 height 663
click at [25, 68] on link "My Dashboard" at bounding box center [35, 76] width 46 height 33
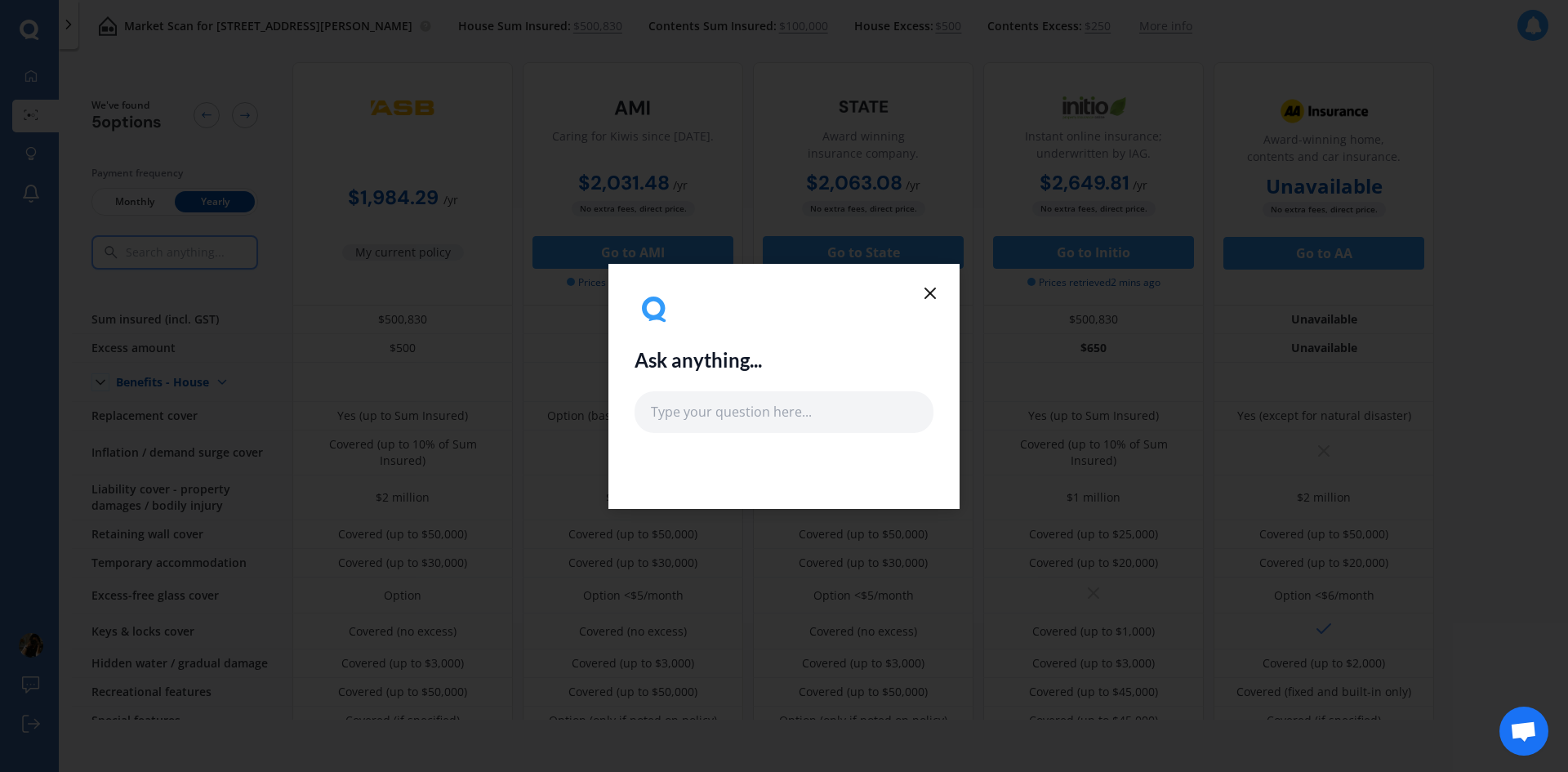
click at [924, 286] on icon at bounding box center [929, 293] width 20 height 20
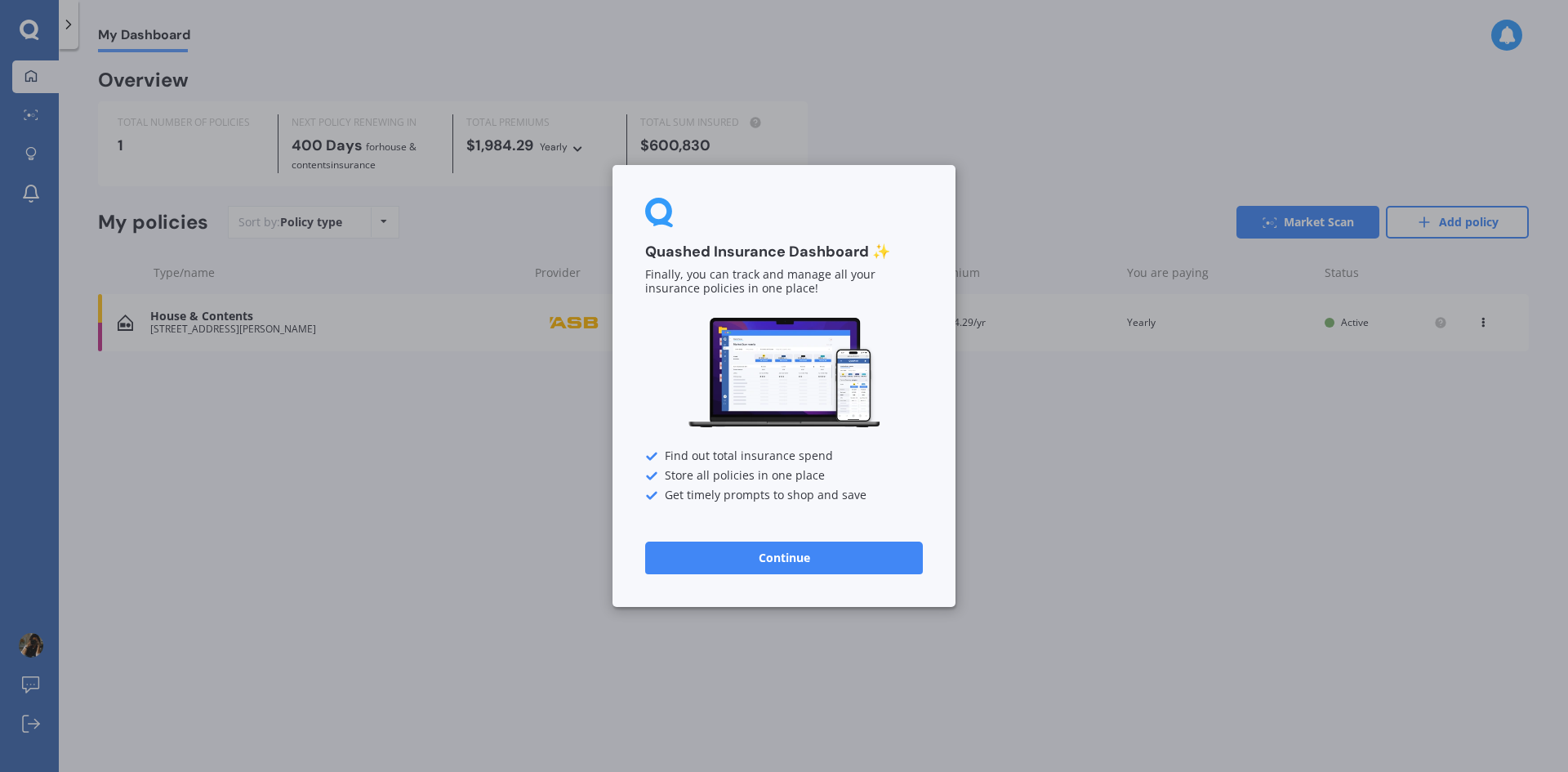
click at [310, 445] on div "Quashed Insurance Dashboard ✨ Finally, you can track and manage all your insura…" at bounding box center [784, 386] width 1568 height 772
click at [833, 560] on button "Continue" at bounding box center [784, 557] width 278 height 33
